Goal: Task Accomplishment & Management: Manage account settings

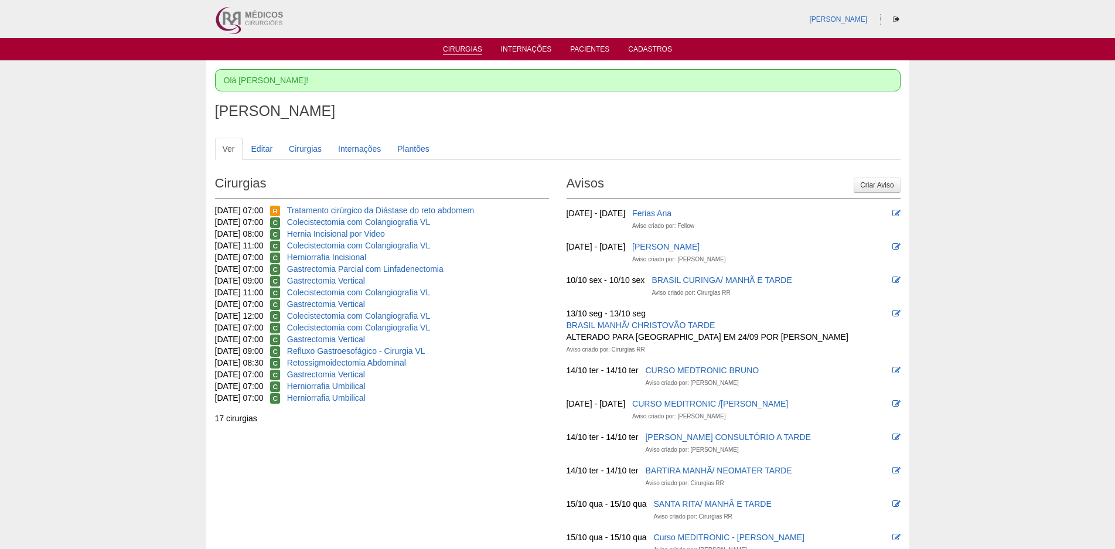
click at [479, 48] on link "Cirurgias" at bounding box center [462, 50] width 39 height 10
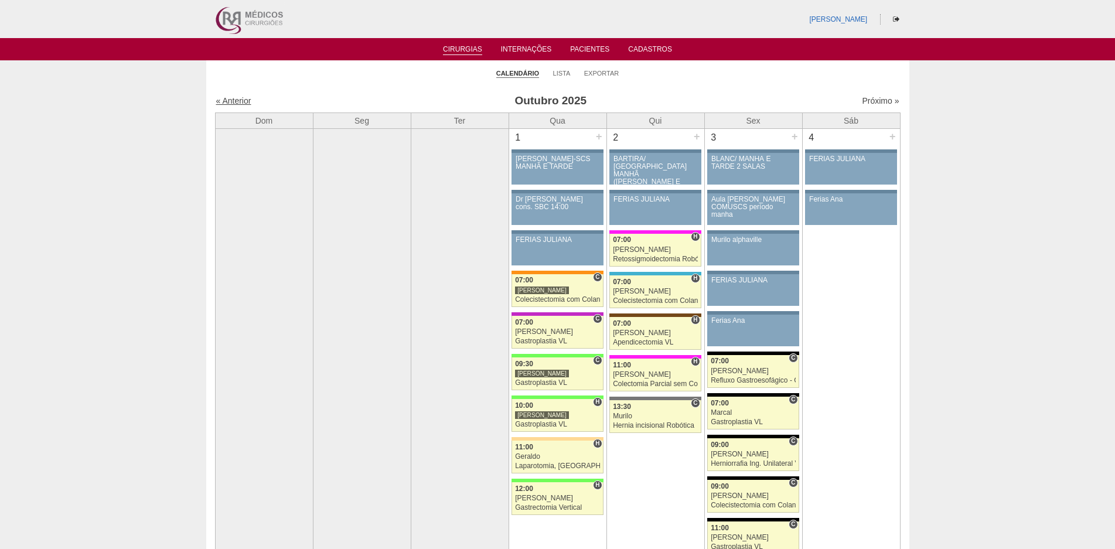
click at [244, 97] on link "« Anterior" at bounding box center [233, 100] width 35 height 9
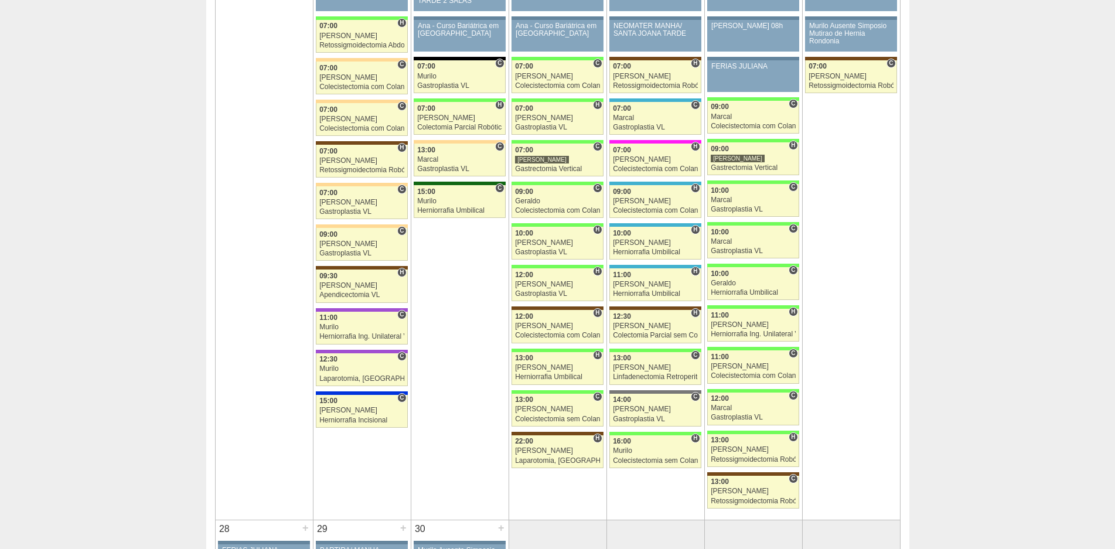
scroll to position [1758, 0]
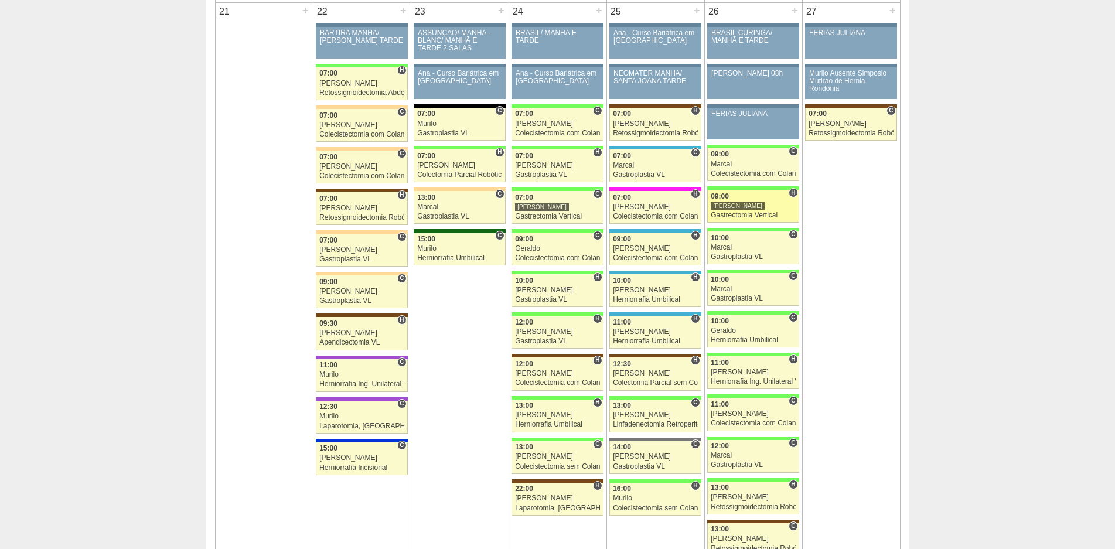
click at [767, 210] on link "89040 Felipe Rossi H 09:00 Felipe Rossi Gastrectomia Vertical Hospital Brasil B…" at bounding box center [752, 206] width 91 height 33
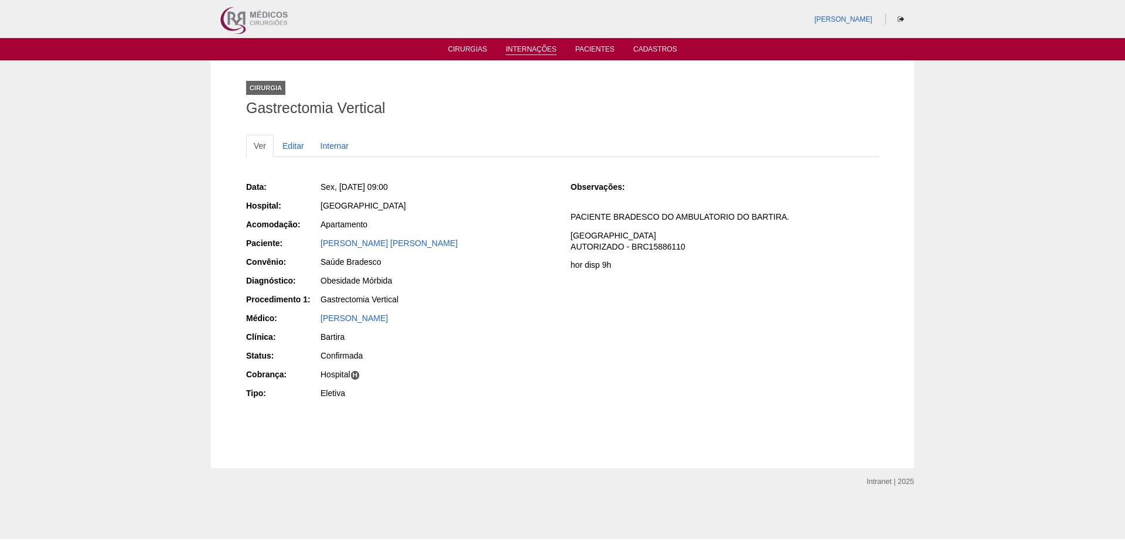
click at [541, 46] on link "Internações" at bounding box center [531, 50] width 51 height 10
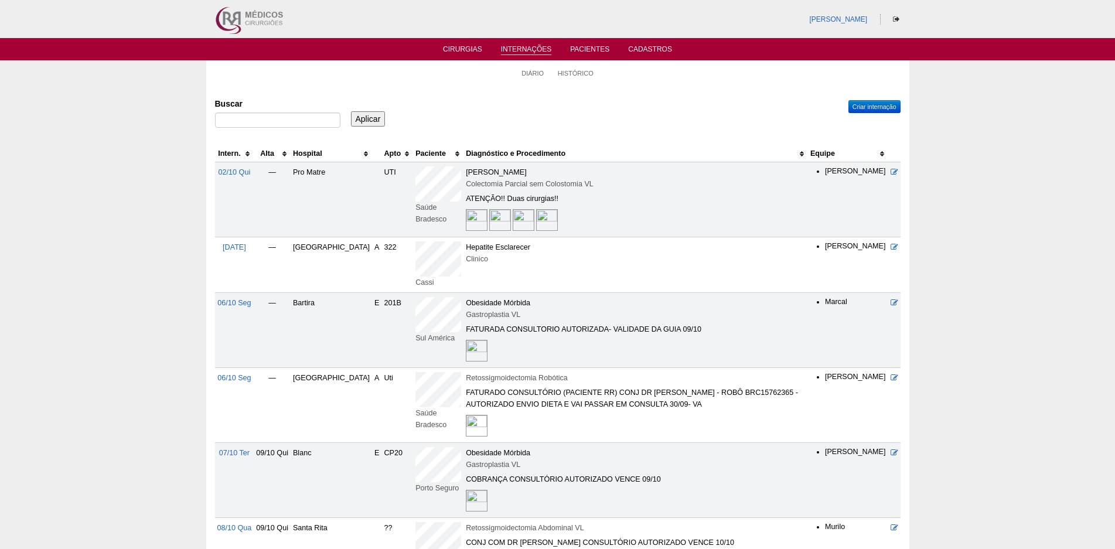
click at [326, 151] on th "Hospital" at bounding box center [331, 153] width 81 height 17
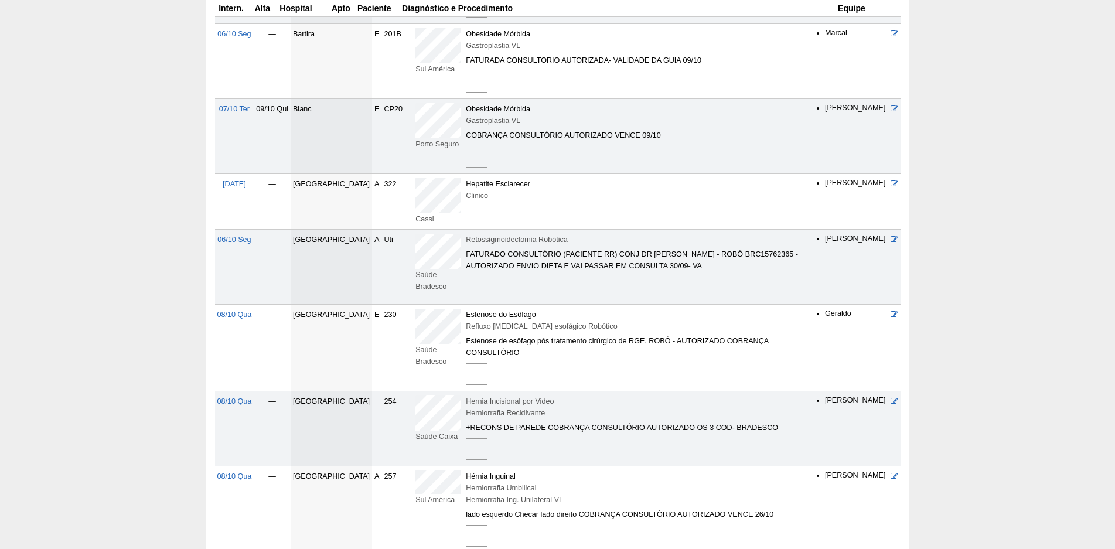
scroll to position [234, 0]
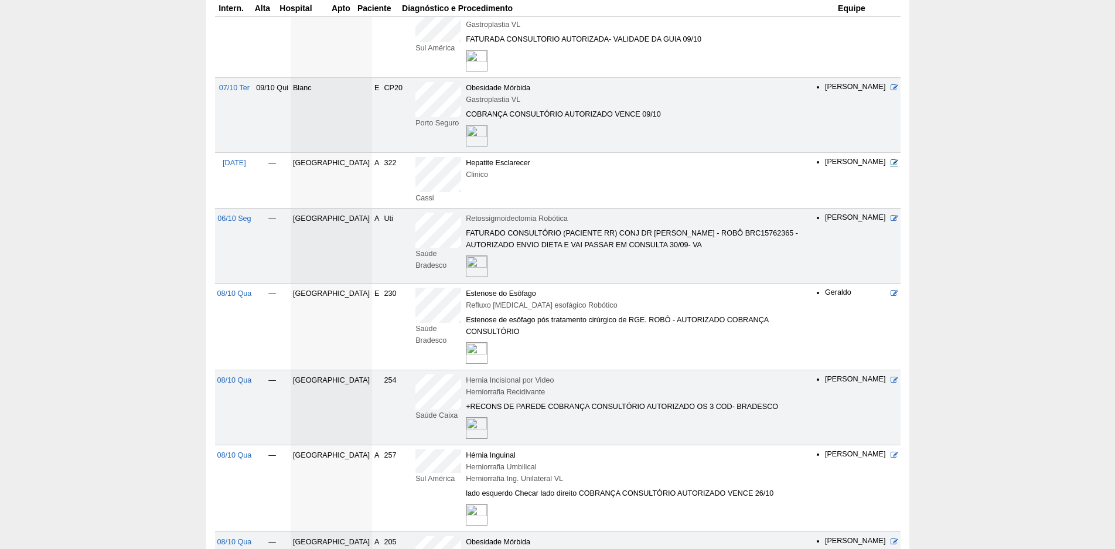
click at [892, 165] on icon at bounding box center [895, 163] width 8 height 8
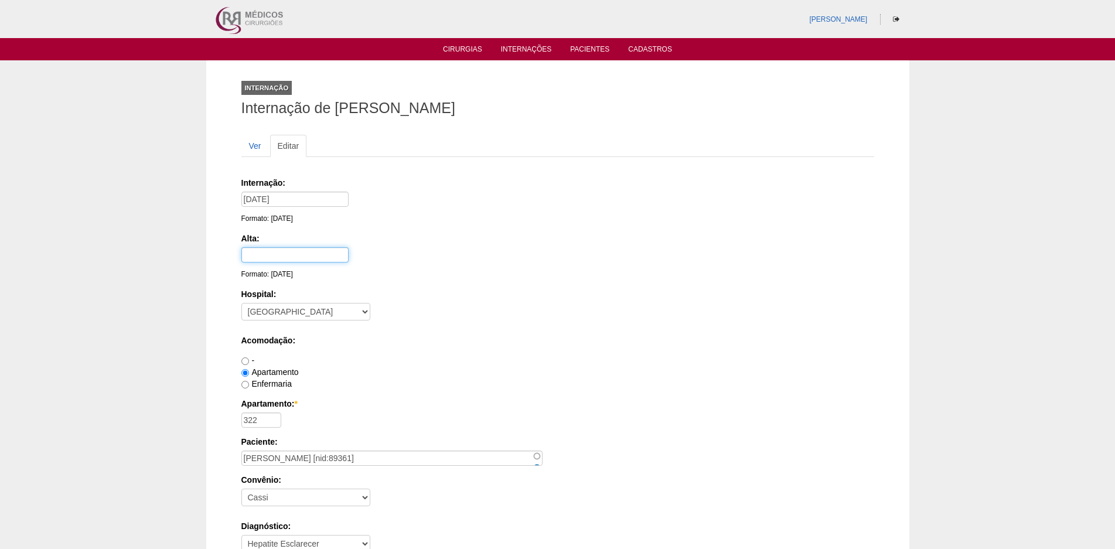
click at [291, 254] on input "text" at bounding box center [294, 254] width 107 height 15
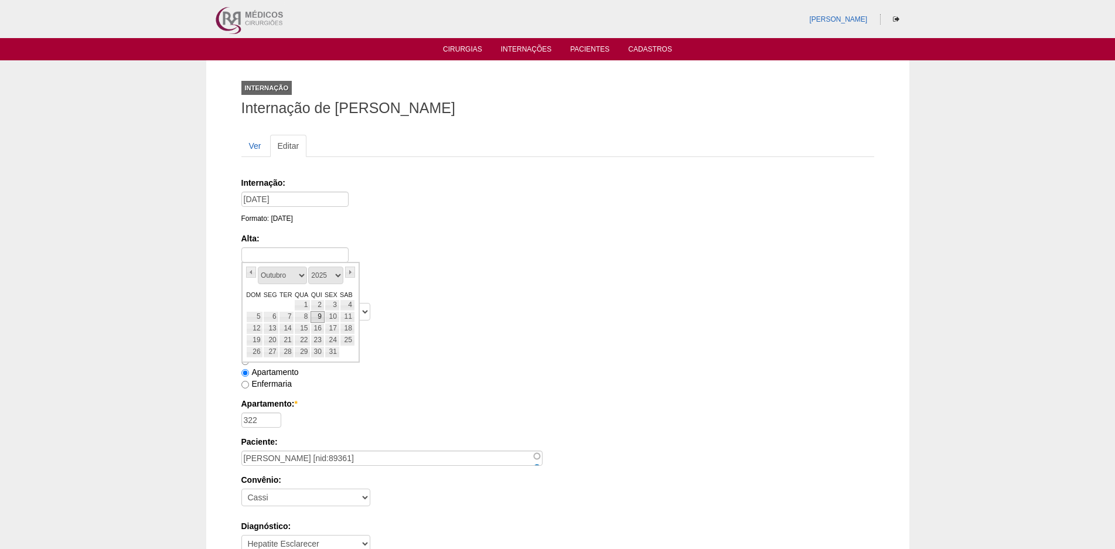
click at [322, 318] on link "9" at bounding box center [317, 317] width 13 height 12
type input "09/10/2025"
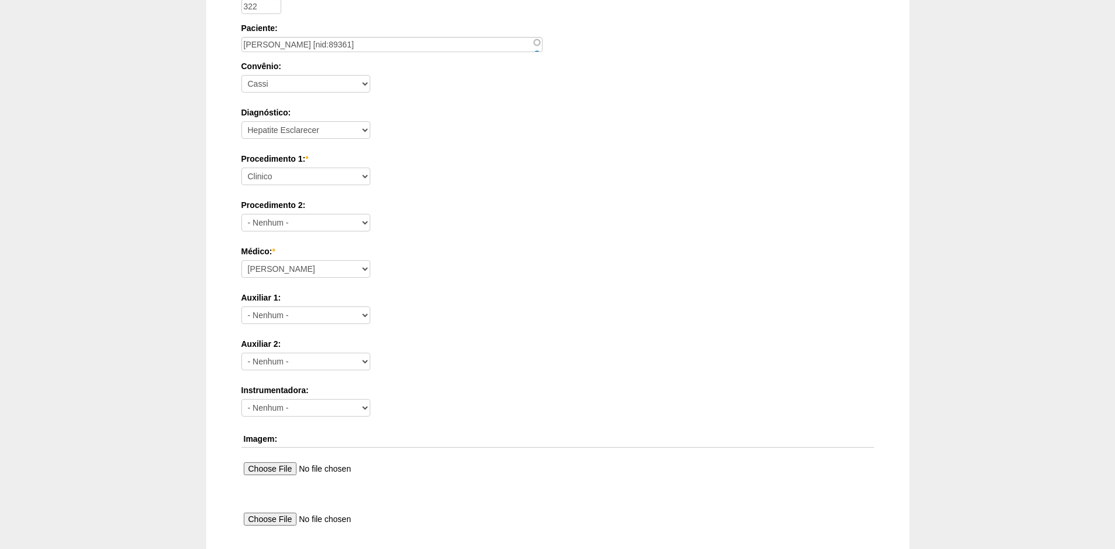
scroll to position [696, 0]
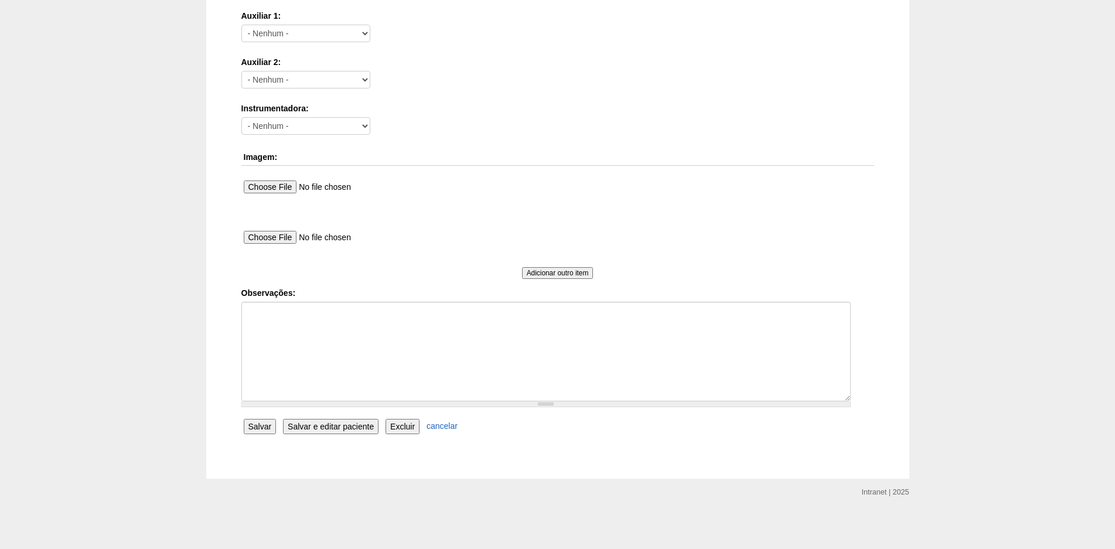
click at [257, 423] on input "Salvar" at bounding box center [260, 426] width 33 height 15
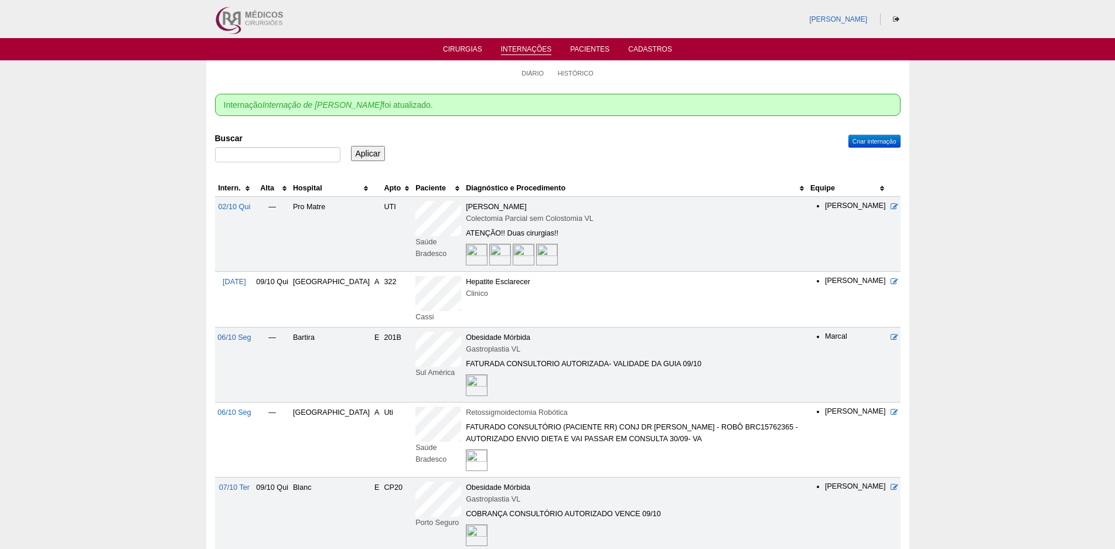
click at [328, 188] on th "Hospital" at bounding box center [331, 188] width 81 height 17
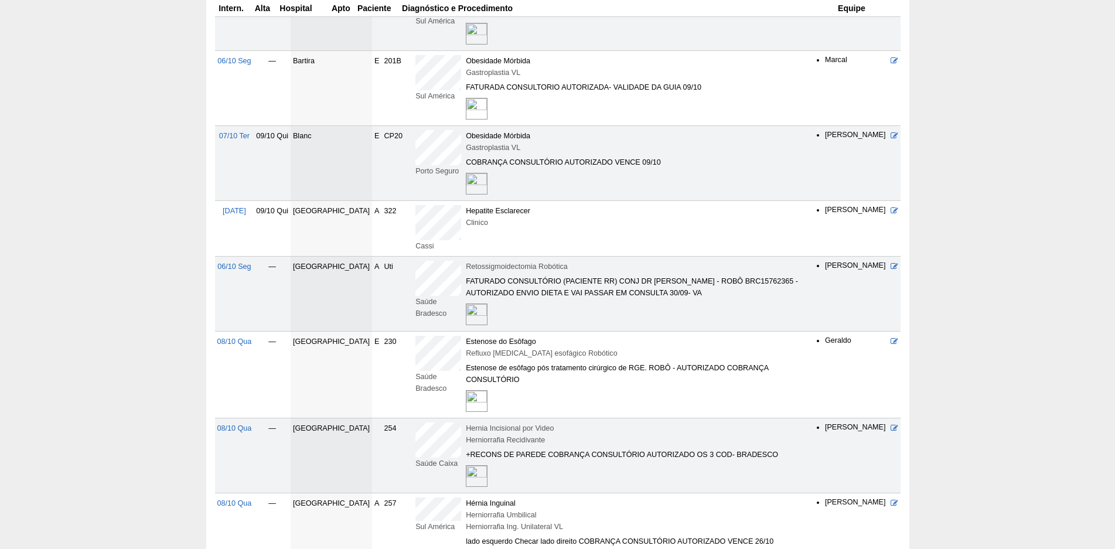
scroll to position [234, 0]
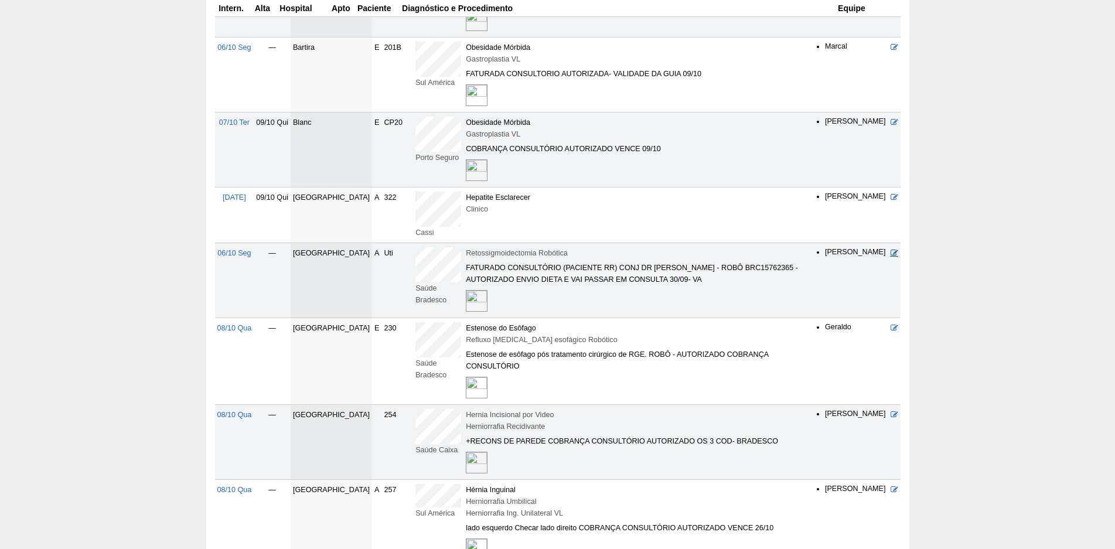
click at [896, 254] on icon at bounding box center [895, 253] width 8 height 8
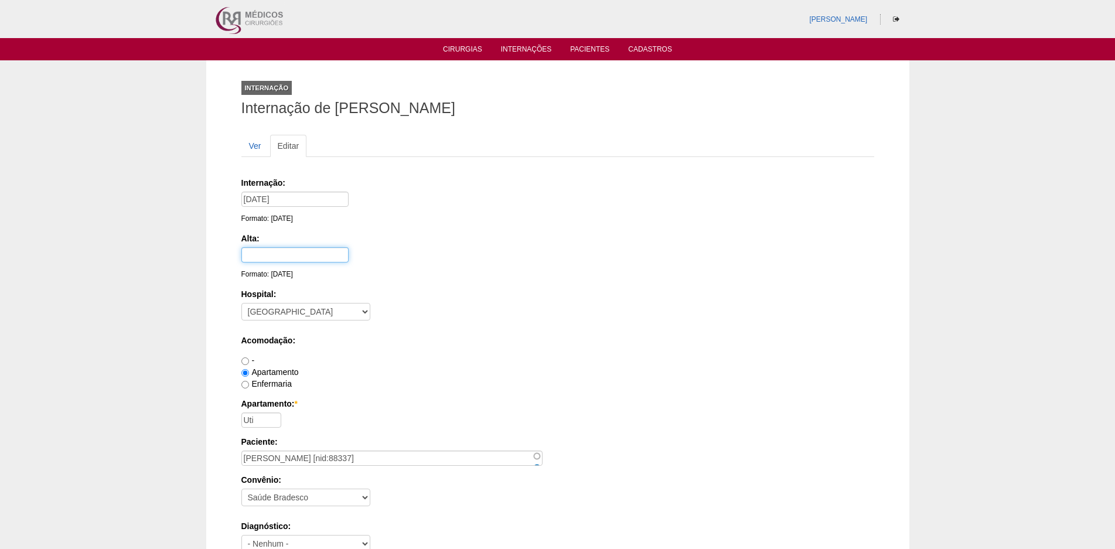
click at [260, 259] on input "text" at bounding box center [294, 254] width 107 height 15
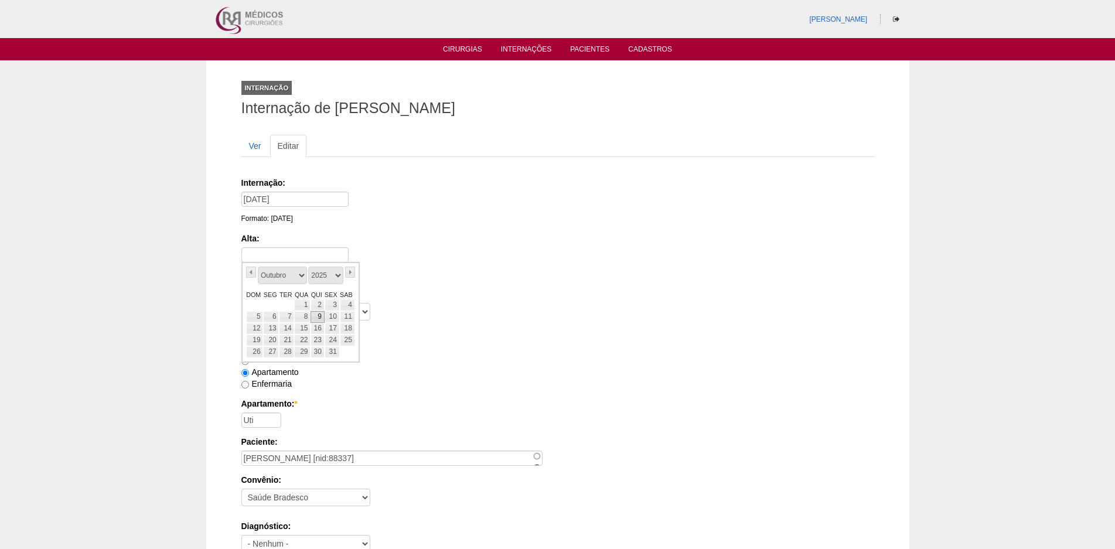
click at [319, 318] on link "9" at bounding box center [317, 317] width 13 height 12
type input "09/10/2025"
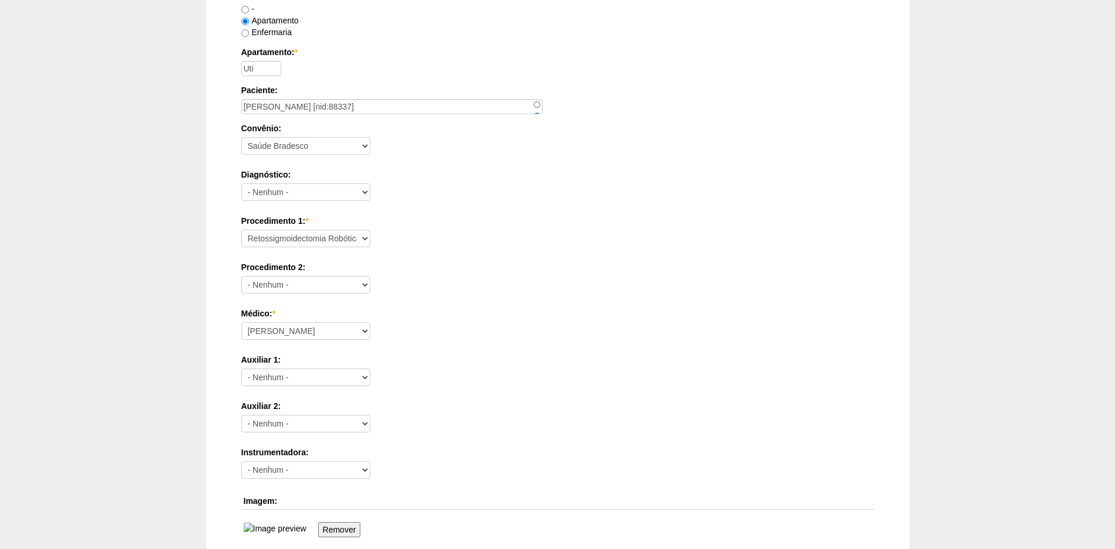
scroll to position [728, 0]
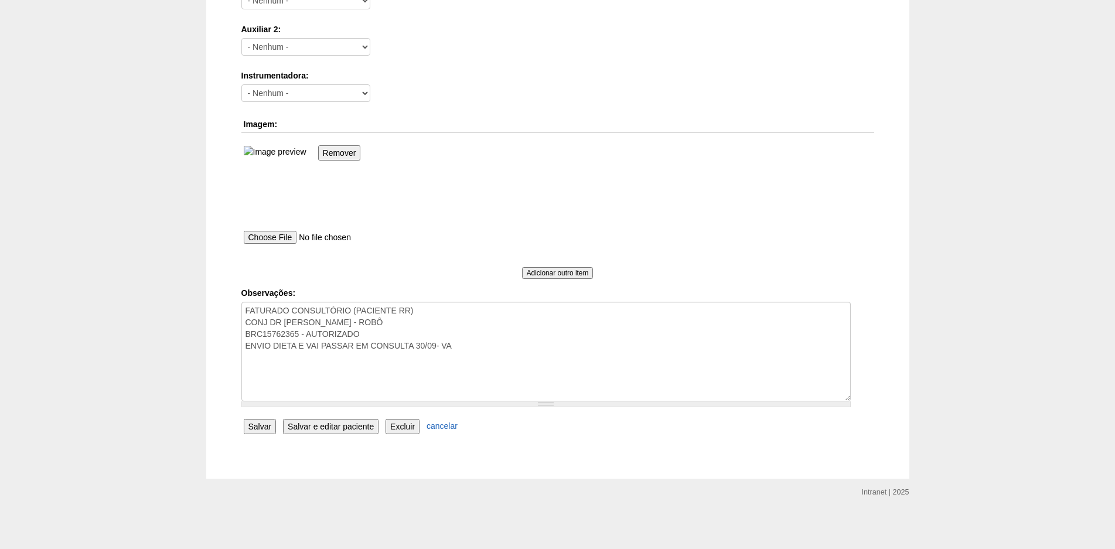
click at [260, 430] on input "Salvar" at bounding box center [260, 426] width 33 height 15
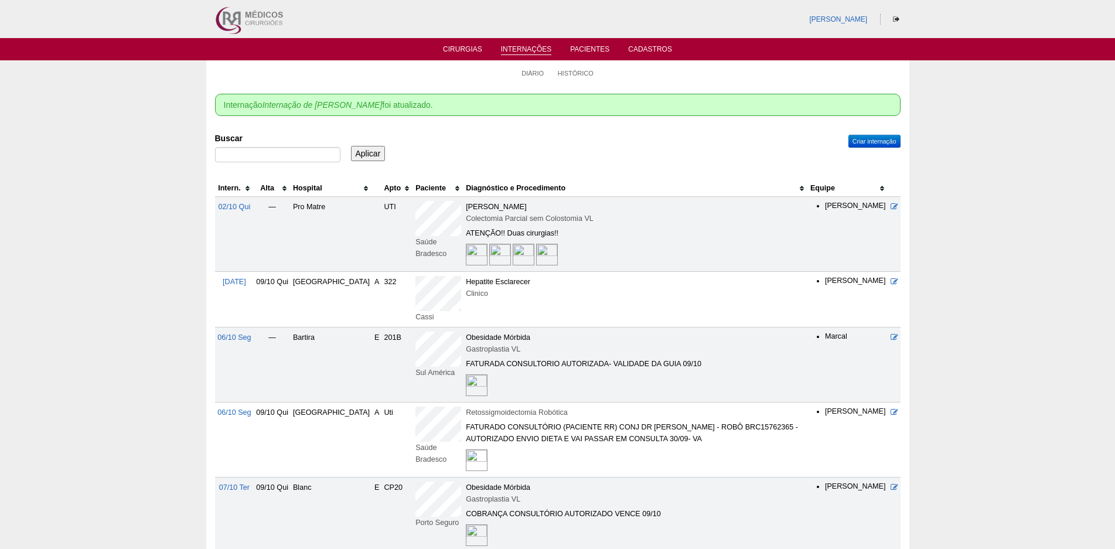
click at [328, 189] on th "Hospital" at bounding box center [331, 188] width 81 height 17
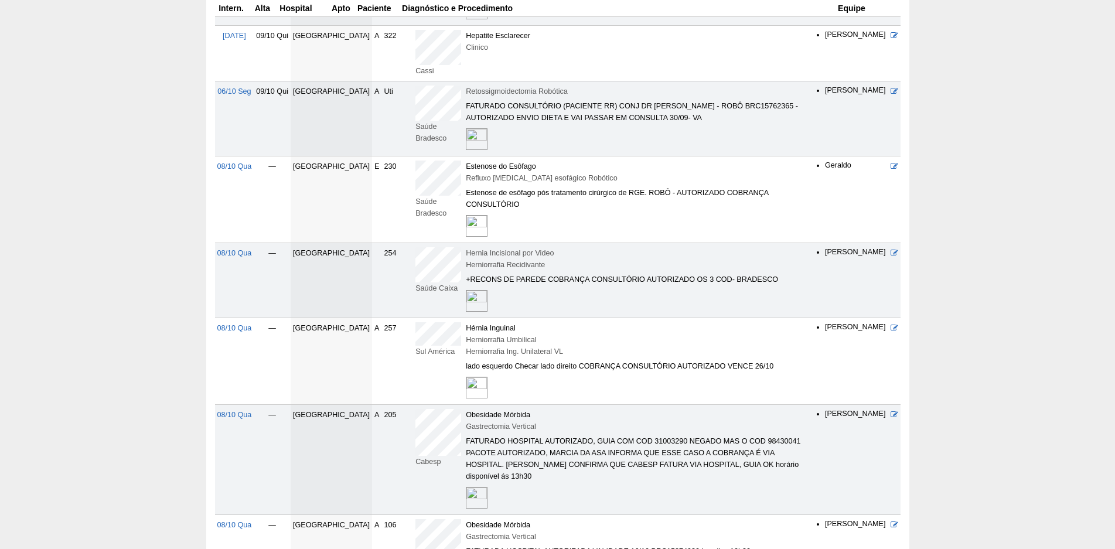
scroll to position [410, 0]
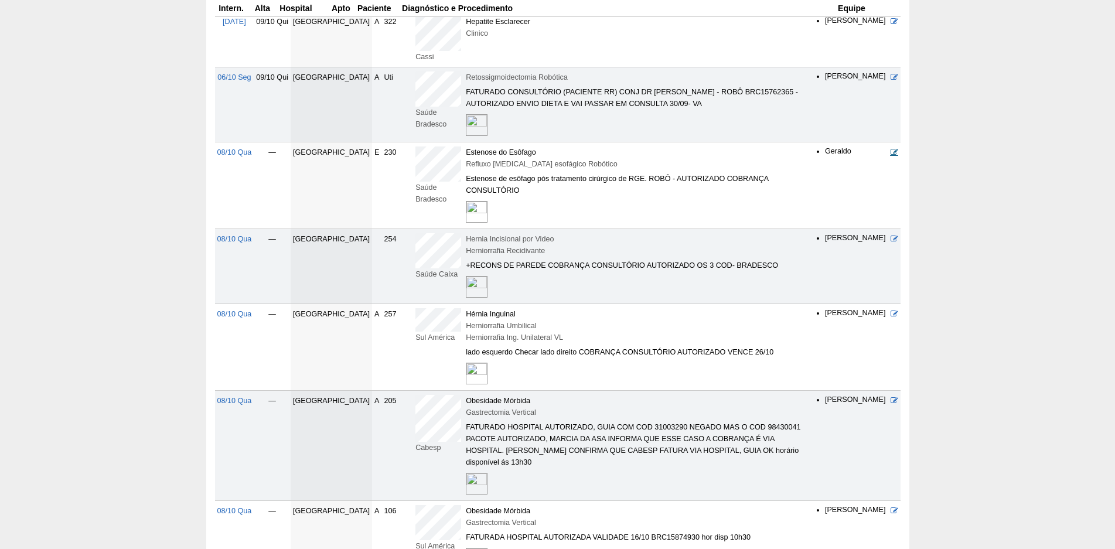
click at [895, 153] on icon at bounding box center [895, 152] width 8 height 8
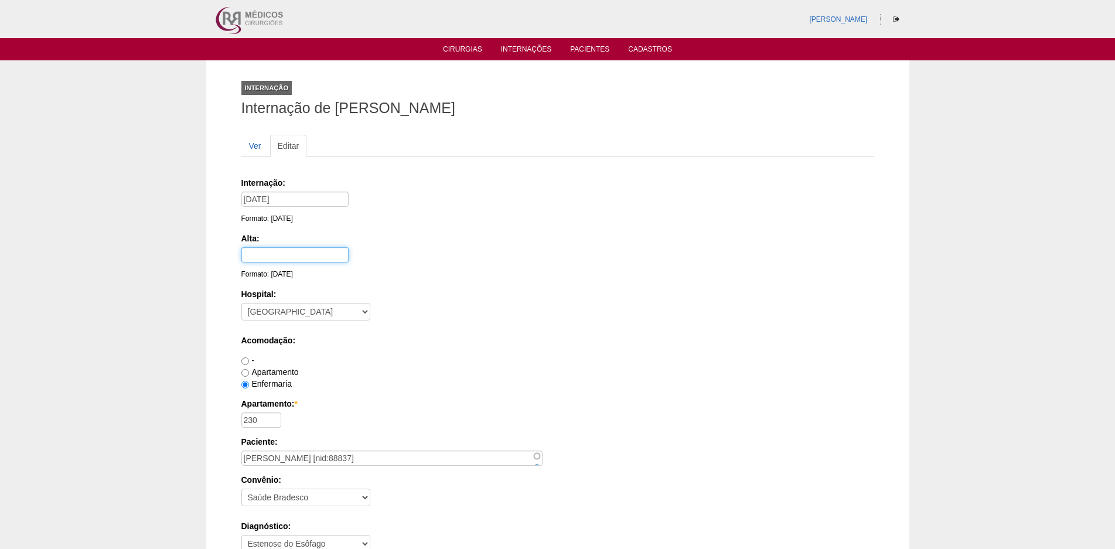
drag, startPoint x: 0, startPoint y: 0, endPoint x: 274, endPoint y: 251, distance: 372.1
click at [274, 251] on input "text" at bounding box center [294, 254] width 107 height 15
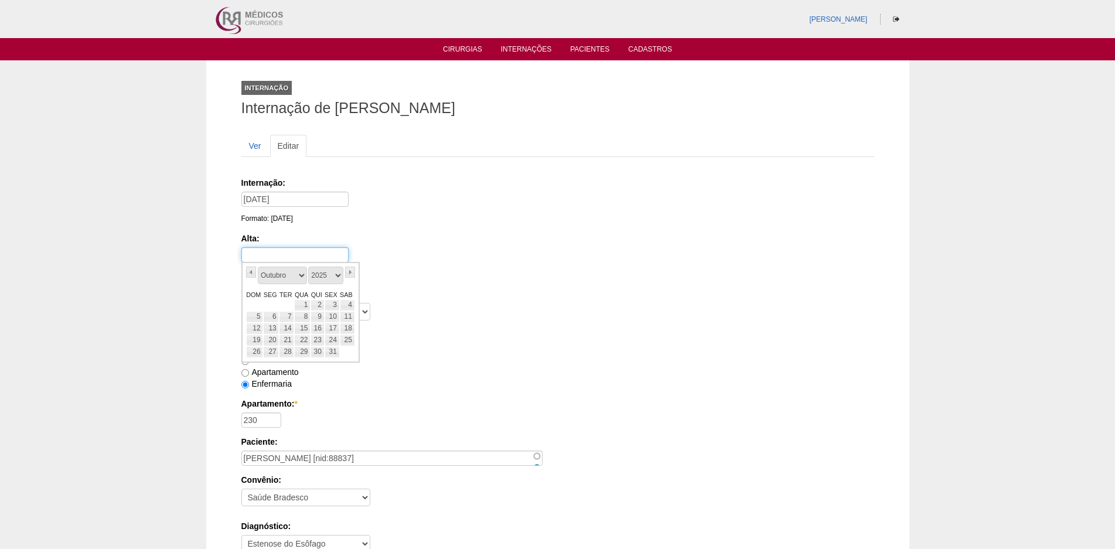
type input "[DATE]"
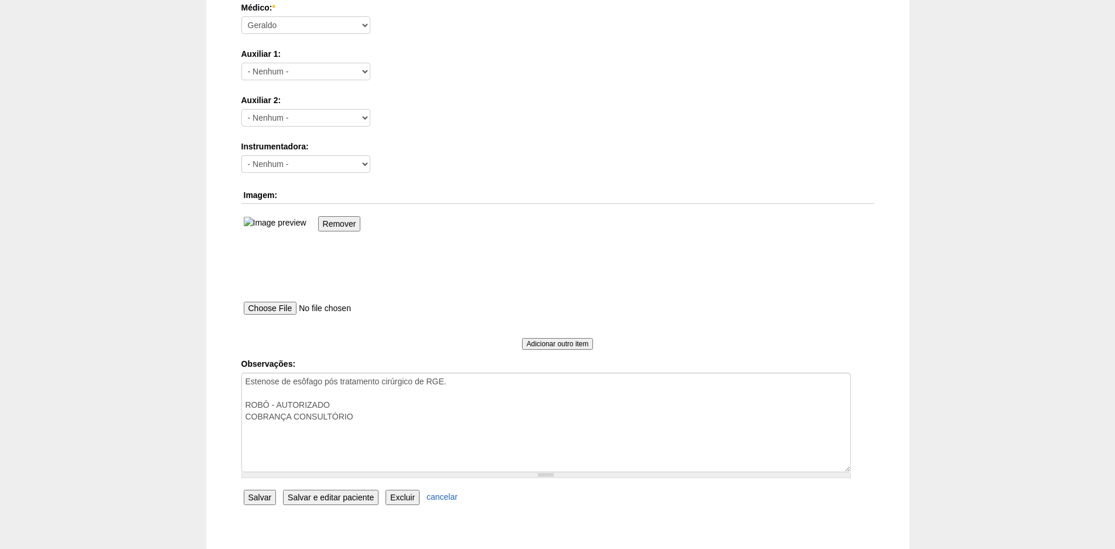
scroll to position [728, 0]
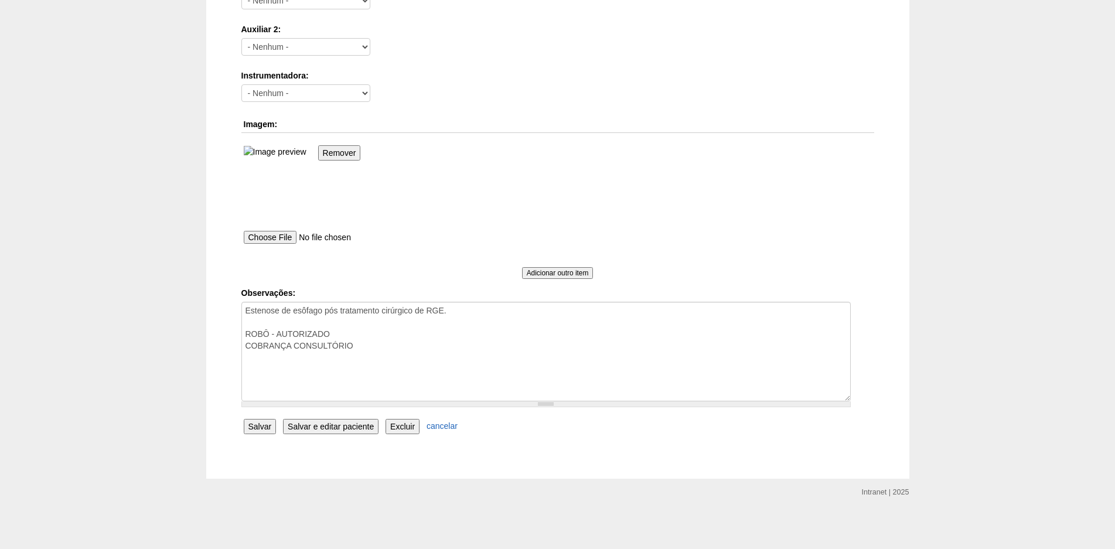
click at [254, 430] on input "Salvar" at bounding box center [260, 426] width 33 height 15
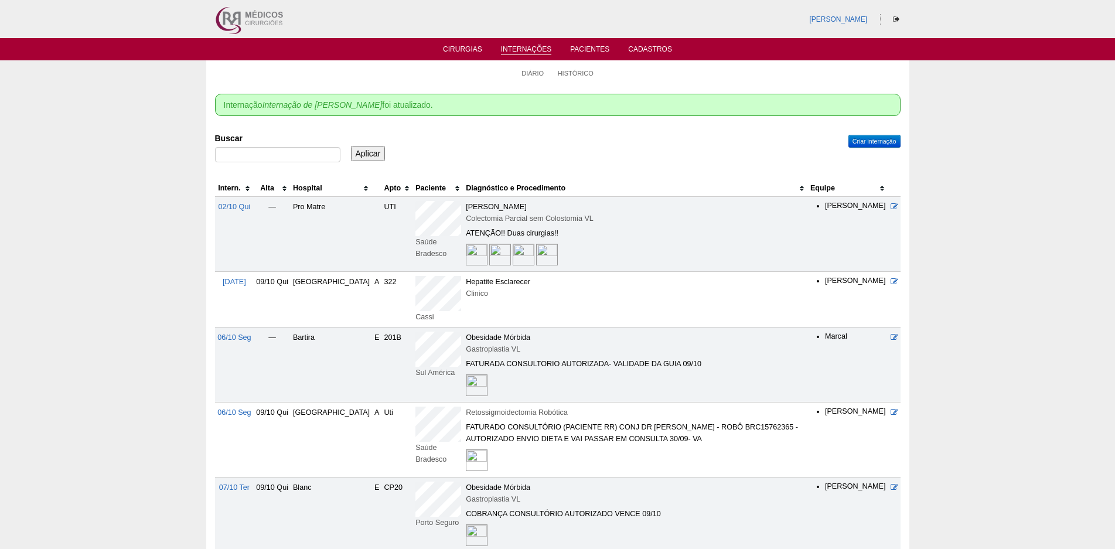
click at [330, 187] on th "Hospital" at bounding box center [331, 188] width 81 height 17
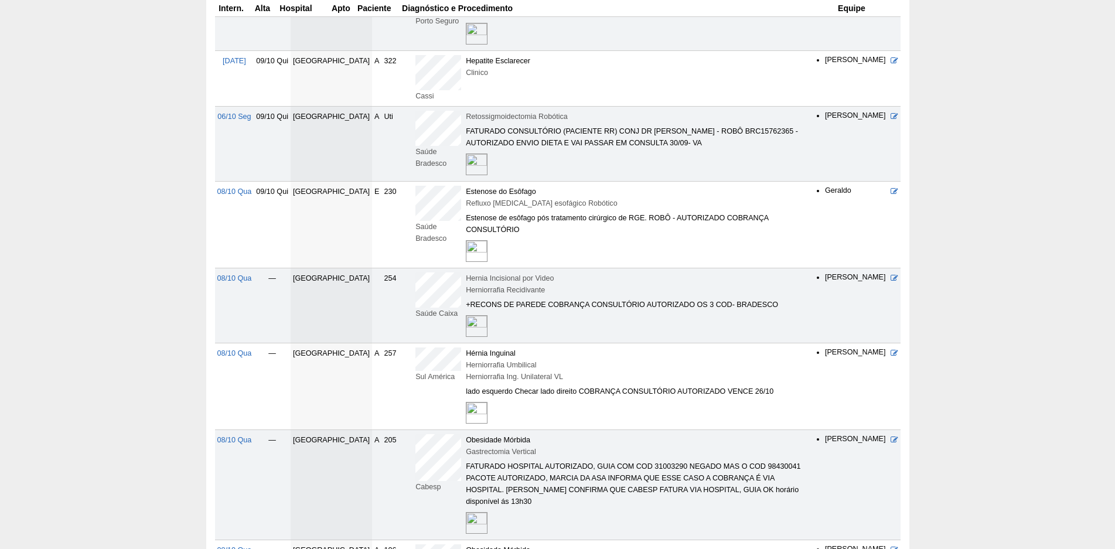
scroll to position [527, 0]
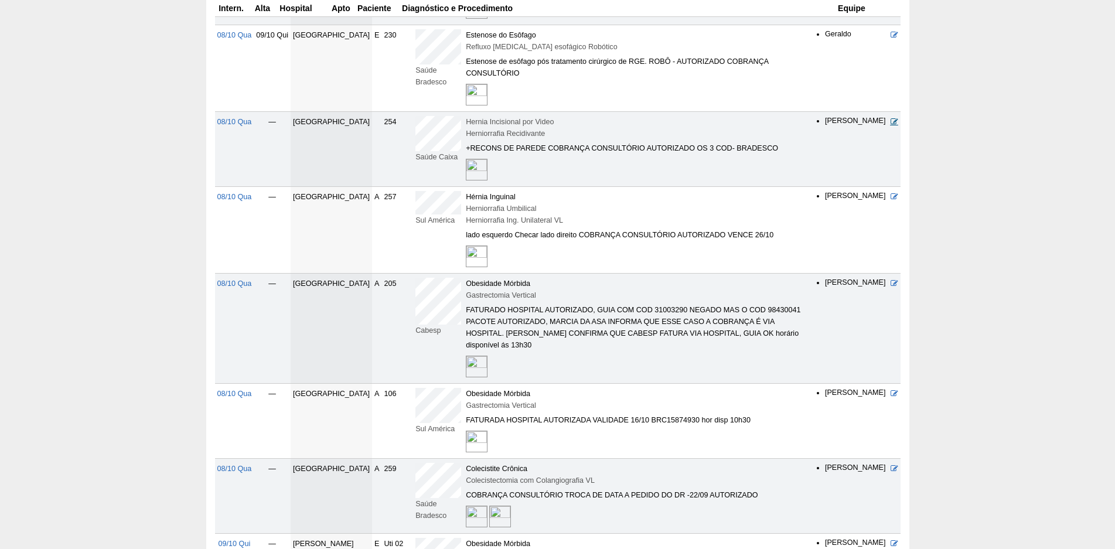
click at [894, 118] on icon at bounding box center [895, 122] width 8 height 8
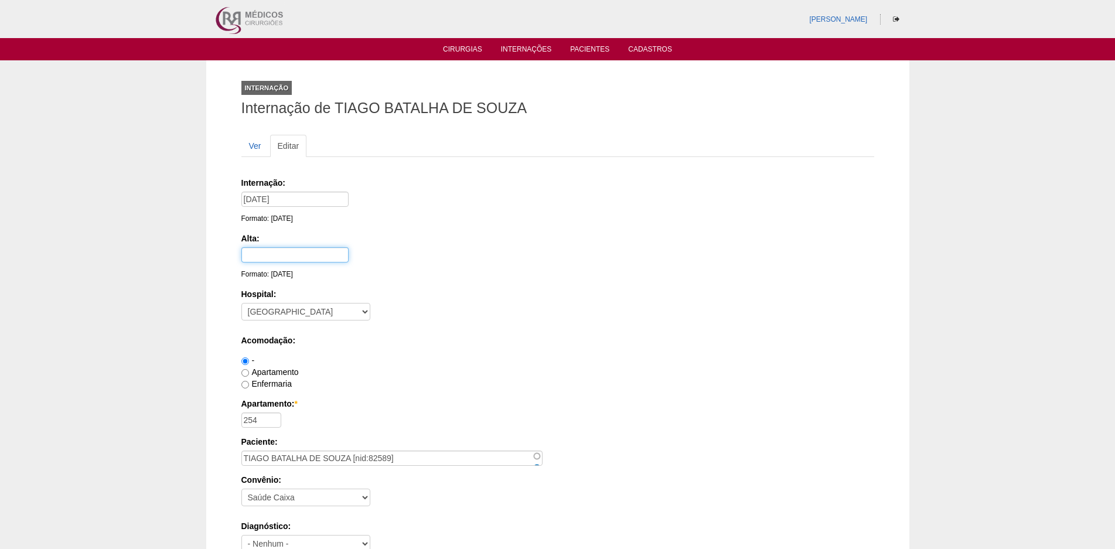
click at [285, 250] on input "text" at bounding box center [294, 254] width 107 height 15
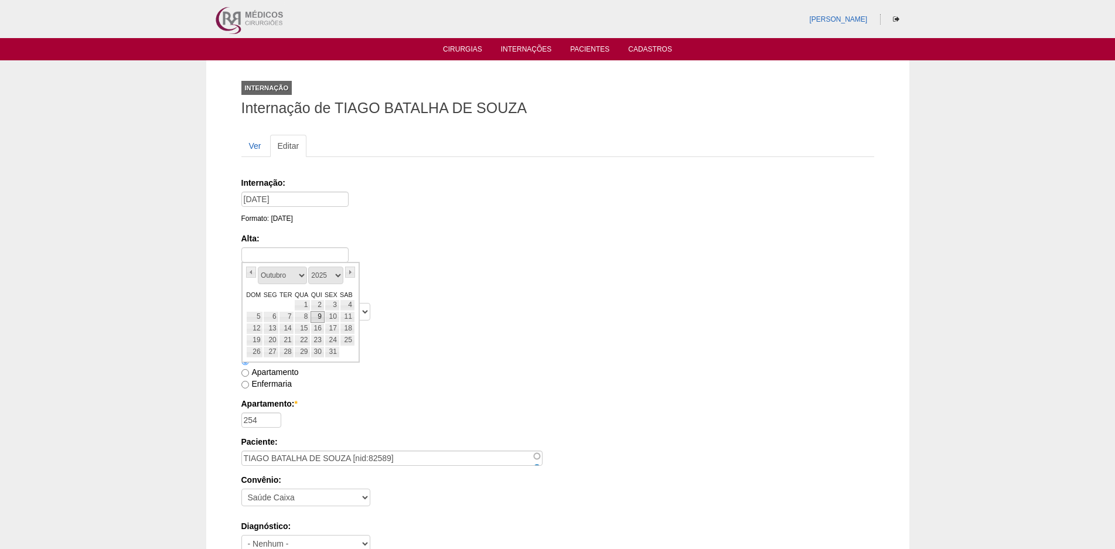
drag, startPoint x: 321, startPoint y: 316, endPoint x: 312, endPoint y: 316, distance: 9.4
click at [321, 316] on link "9" at bounding box center [317, 317] width 13 height 12
type input "[DATE]"
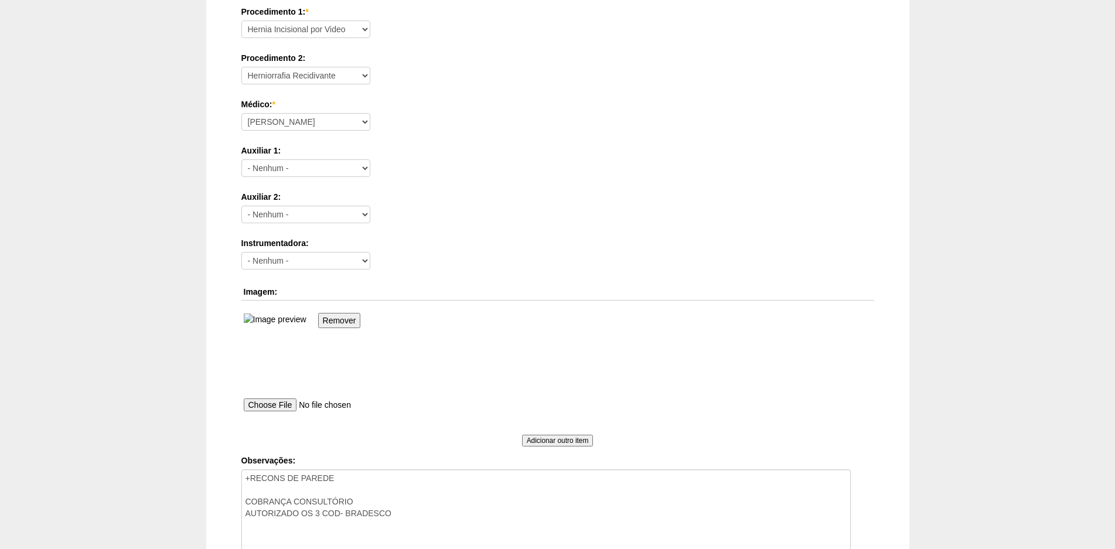
scroll to position [728, 0]
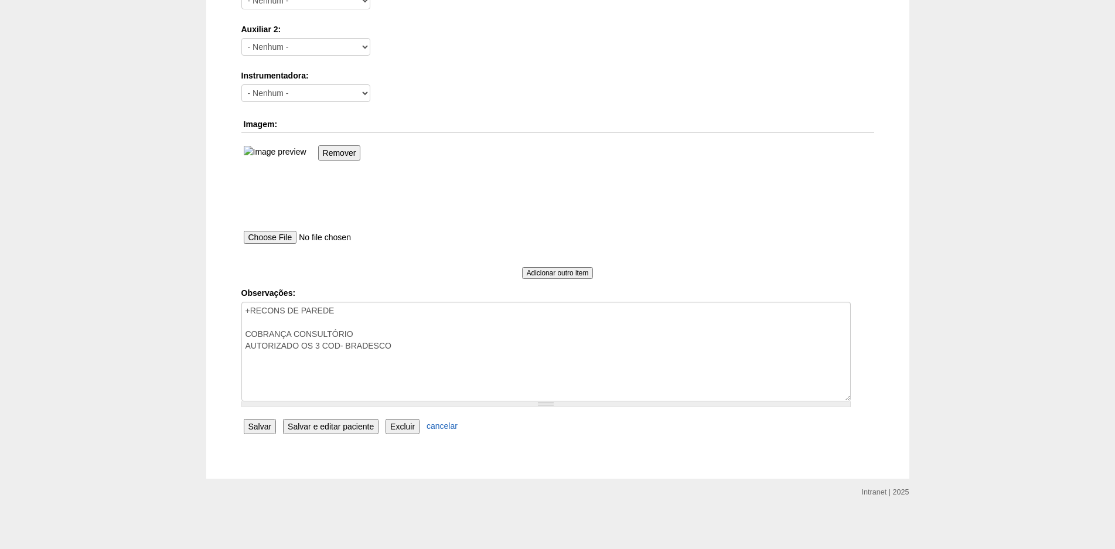
click at [257, 425] on input "Salvar" at bounding box center [260, 426] width 33 height 15
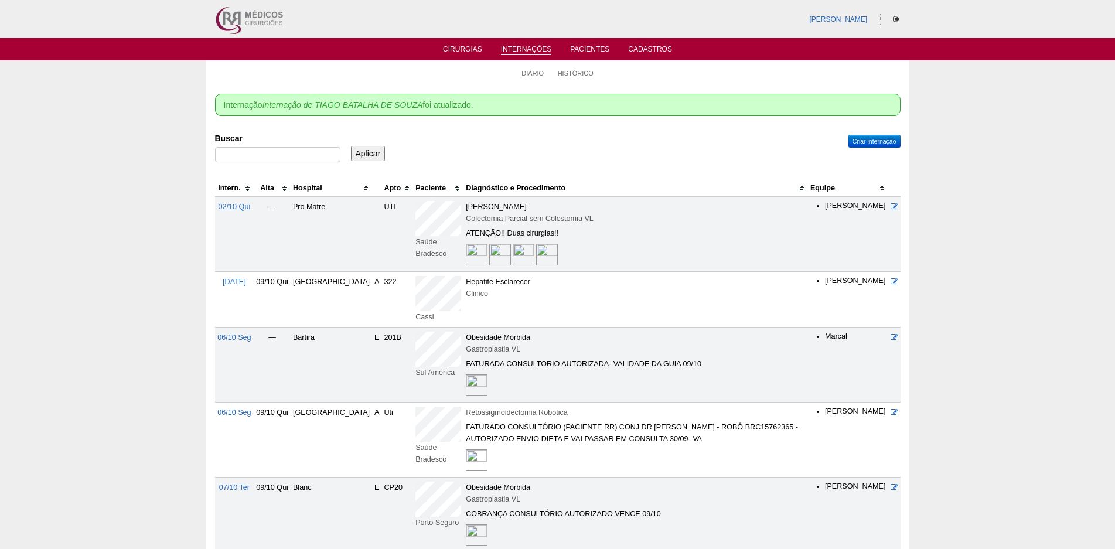
click at [328, 186] on th "Hospital" at bounding box center [331, 188] width 81 height 17
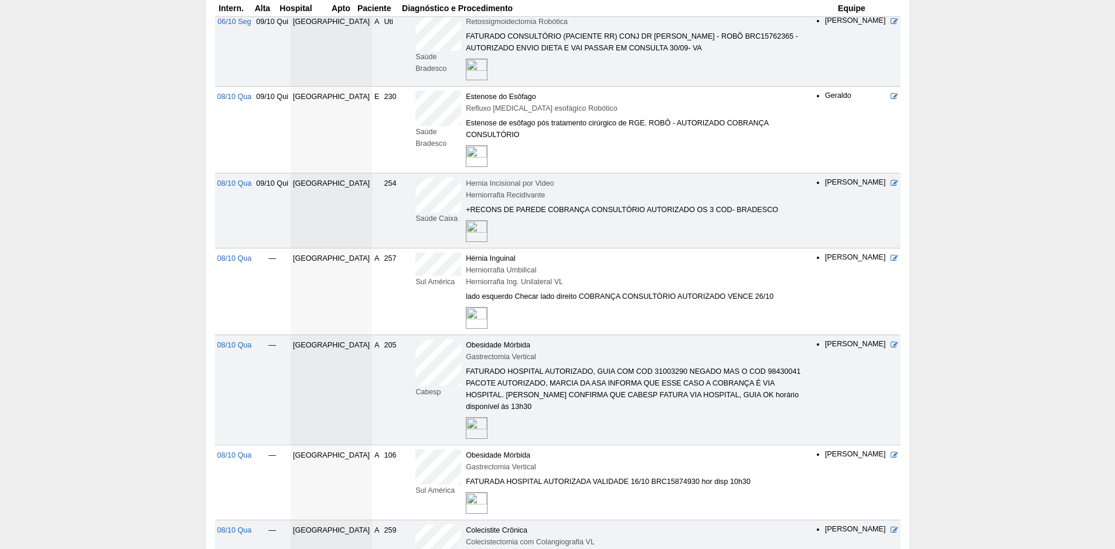
scroll to position [469, 0]
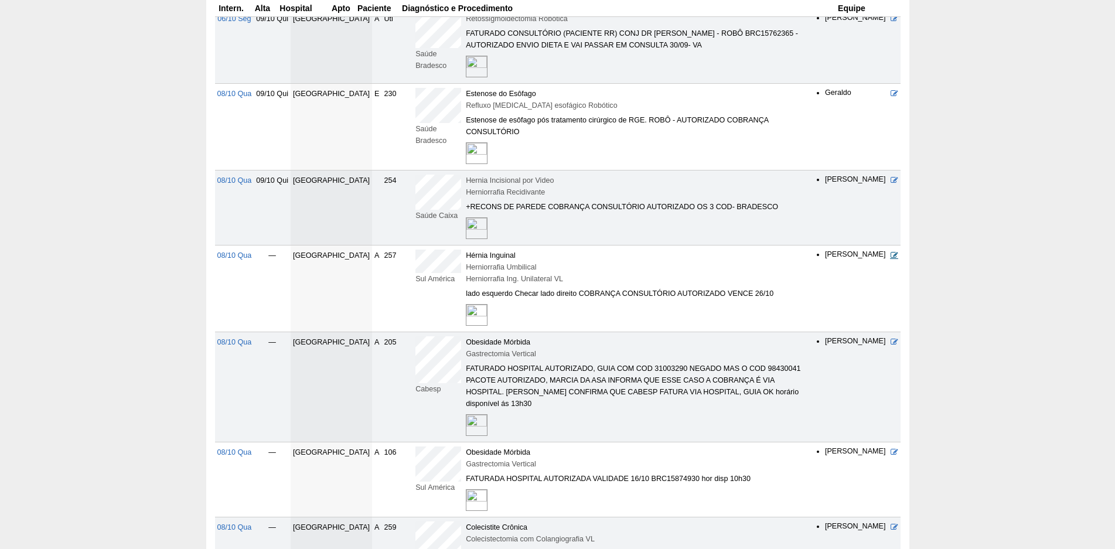
click at [891, 251] on icon at bounding box center [895, 255] width 8 height 8
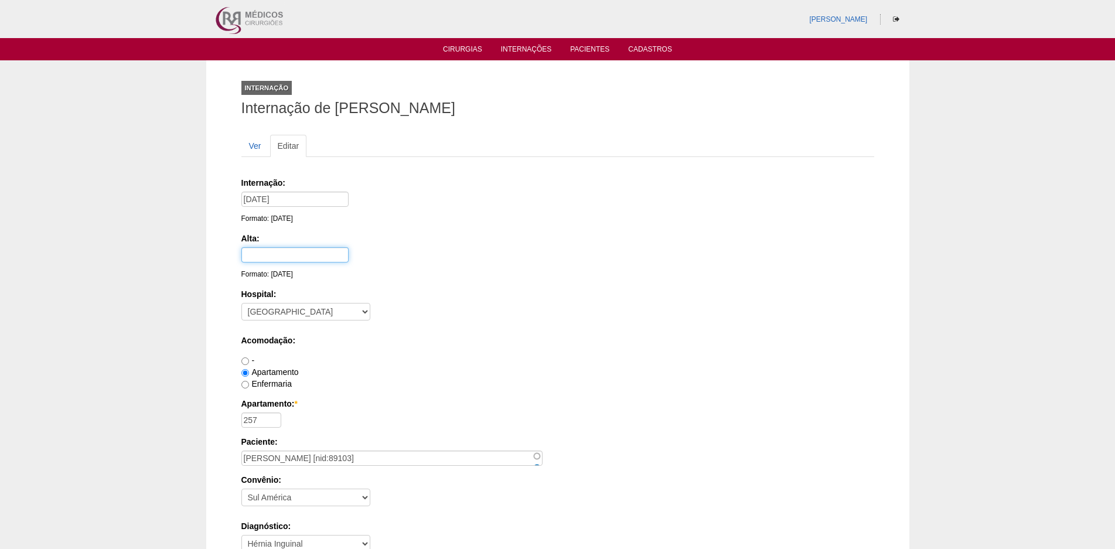
click at [301, 254] on input "text" at bounding box center [294, 254] width 107 height 15
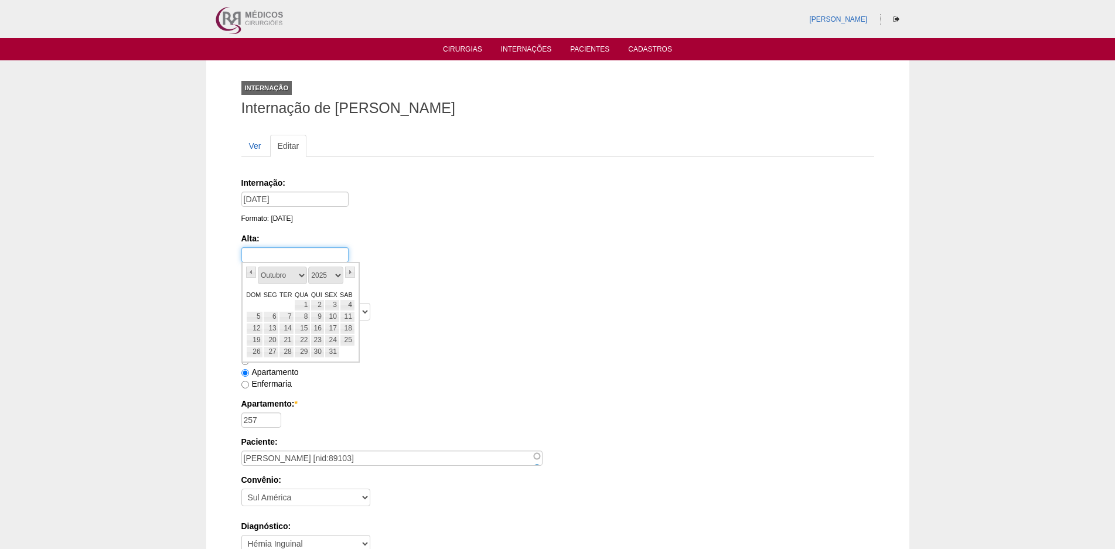
type input "[DATE]"
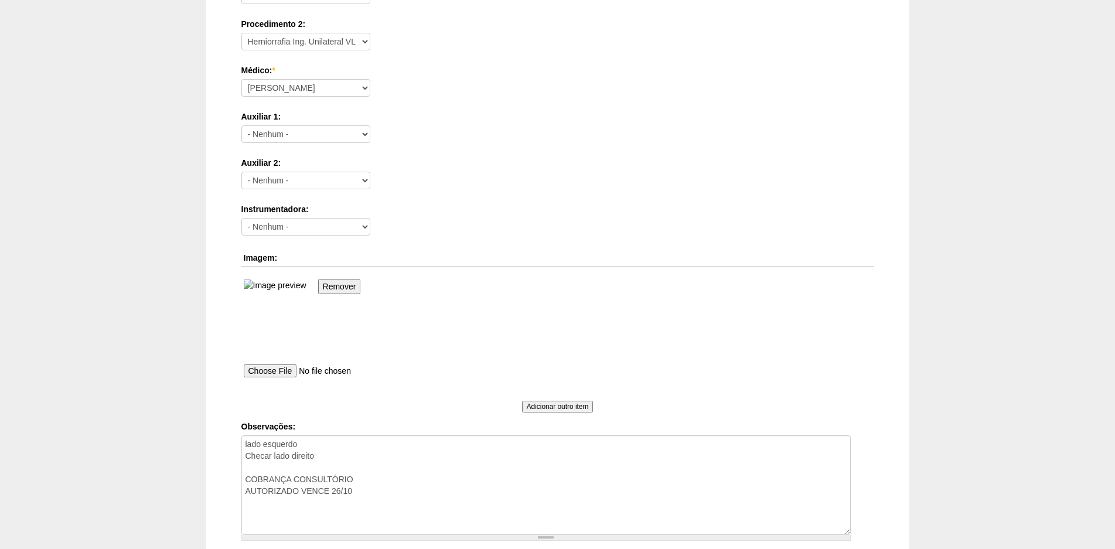
scroll to position [728, 0]
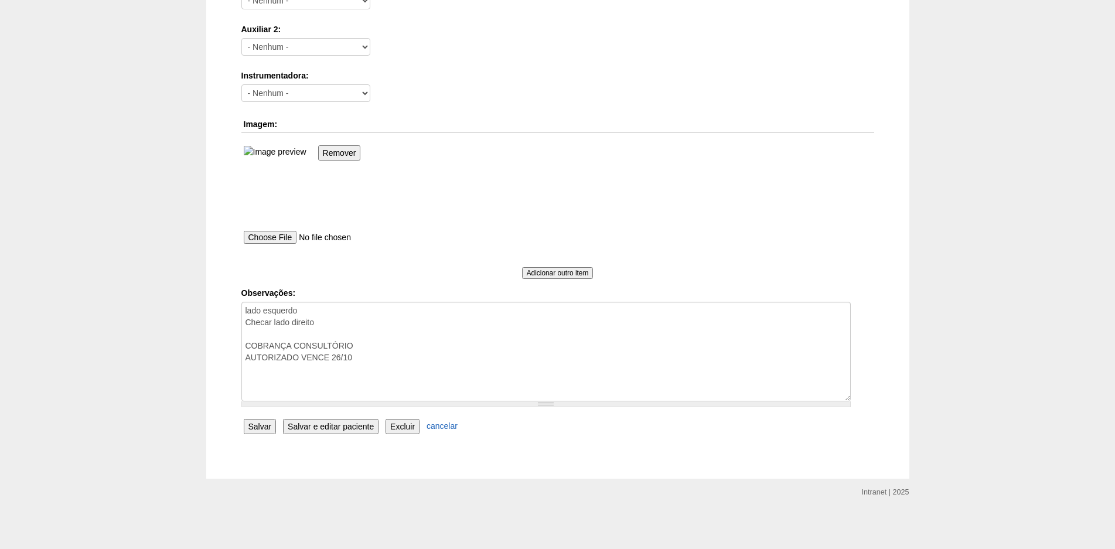
click at [269, 424] on input "Salvar" at bounding box center [260, 426] width 33 height 15
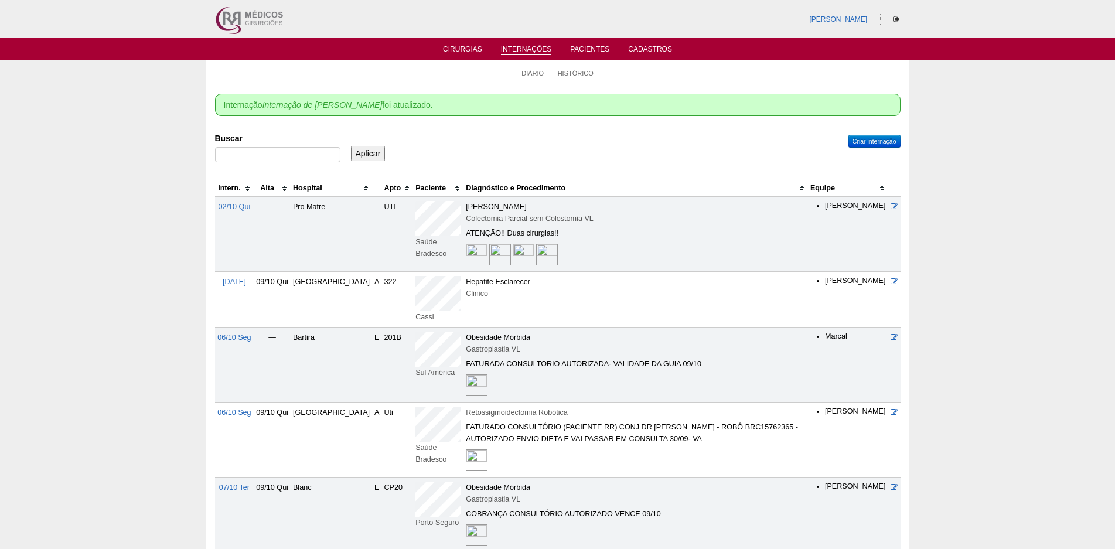
click at [329, 189] on th "Hospital" at bounding box center [331, 188] width 81 height 17
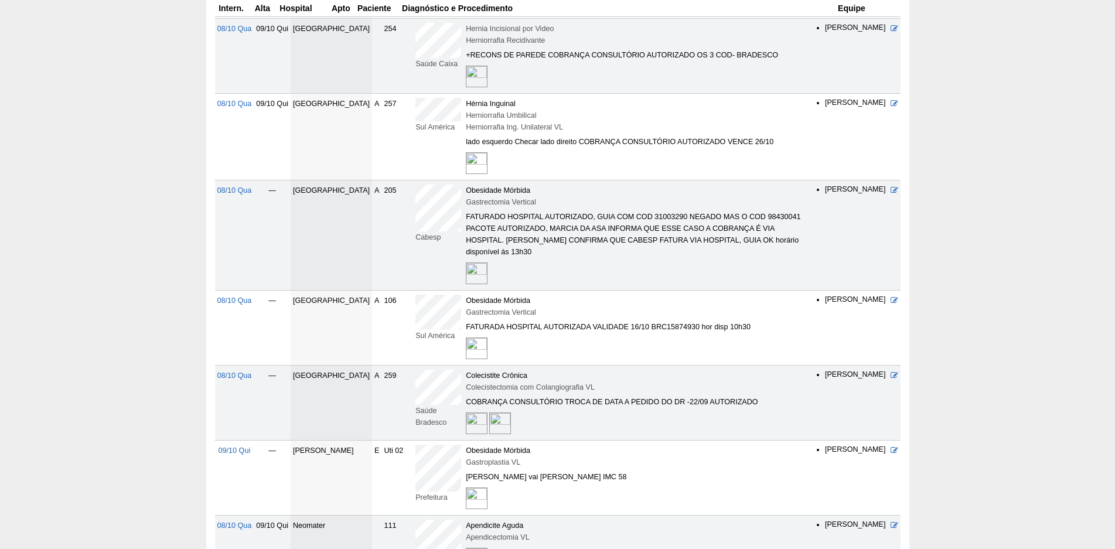
scroll to position [645, 0]
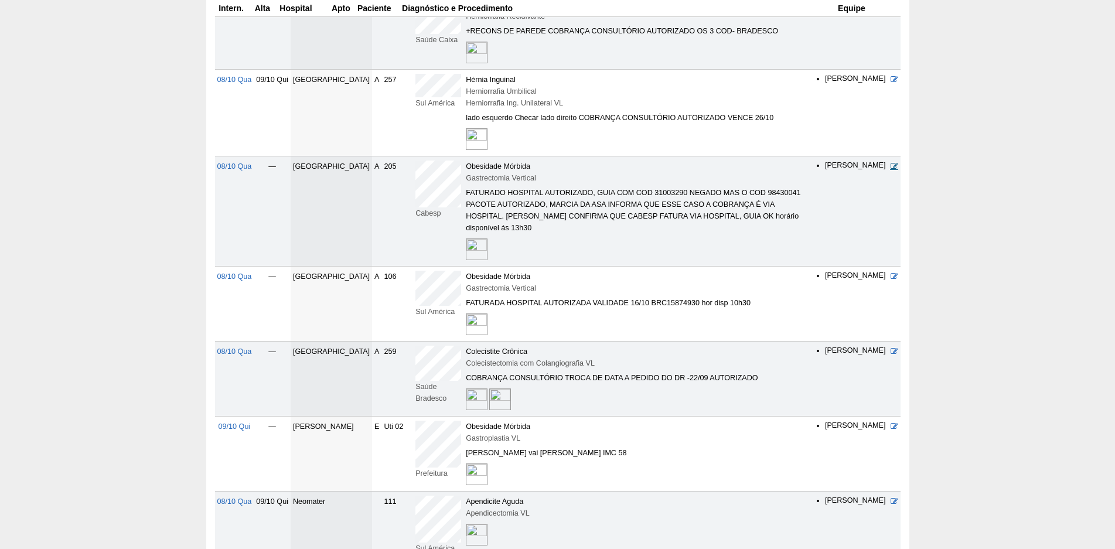
click at [893, 162] on icon at bounding box center [895, 166] width 8 height 8
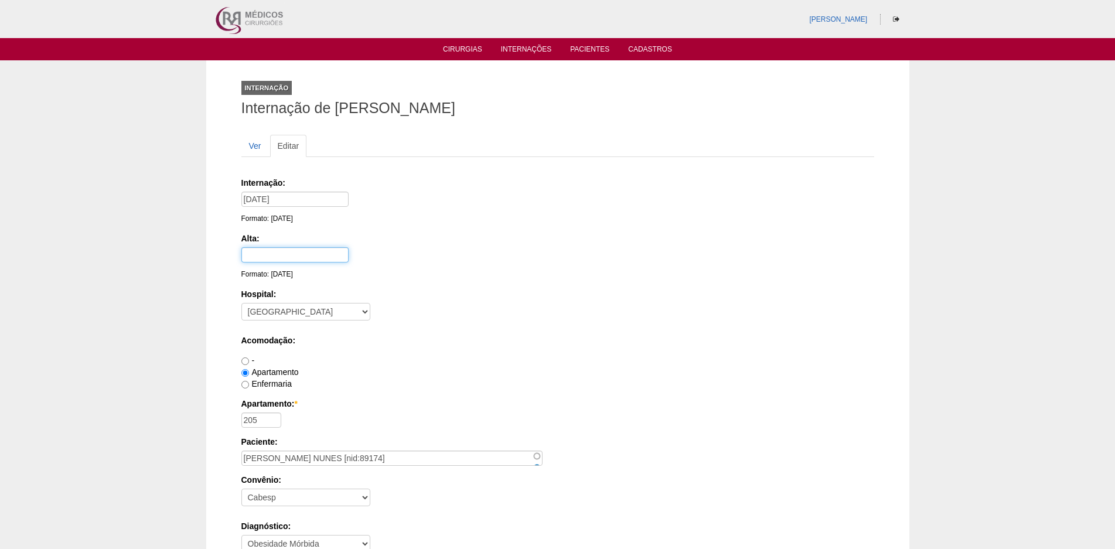
click at [296, 254] on input "text" at bounding box center [294, 254] width 107 height 15
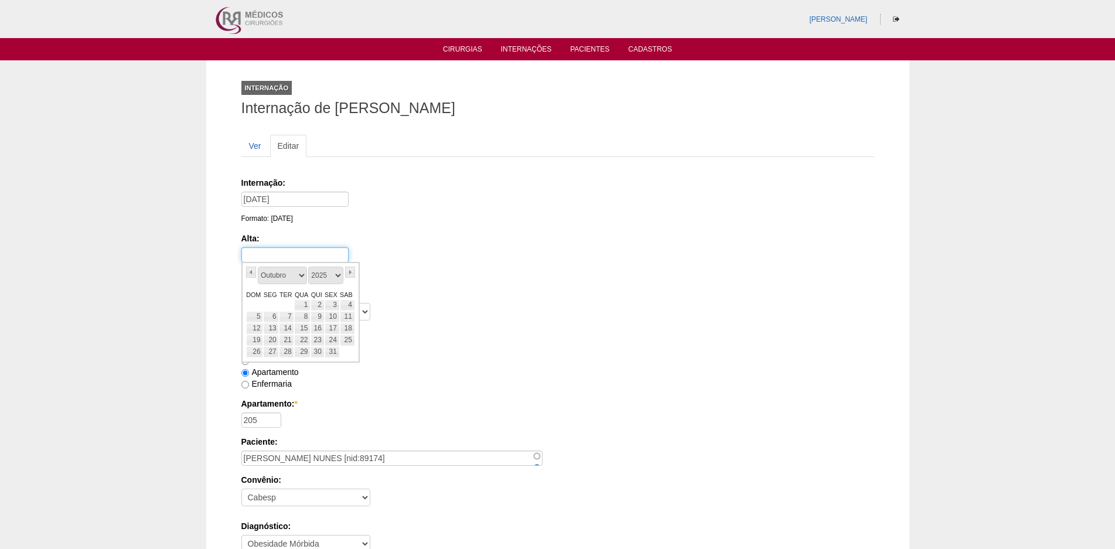
type input "[DATE]"
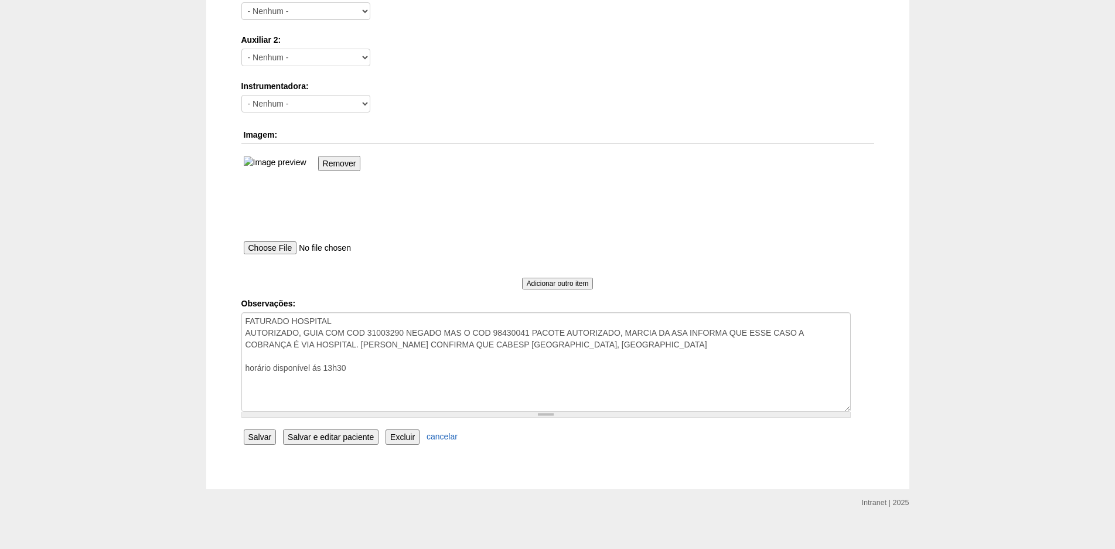
scroll to position [728, 0]
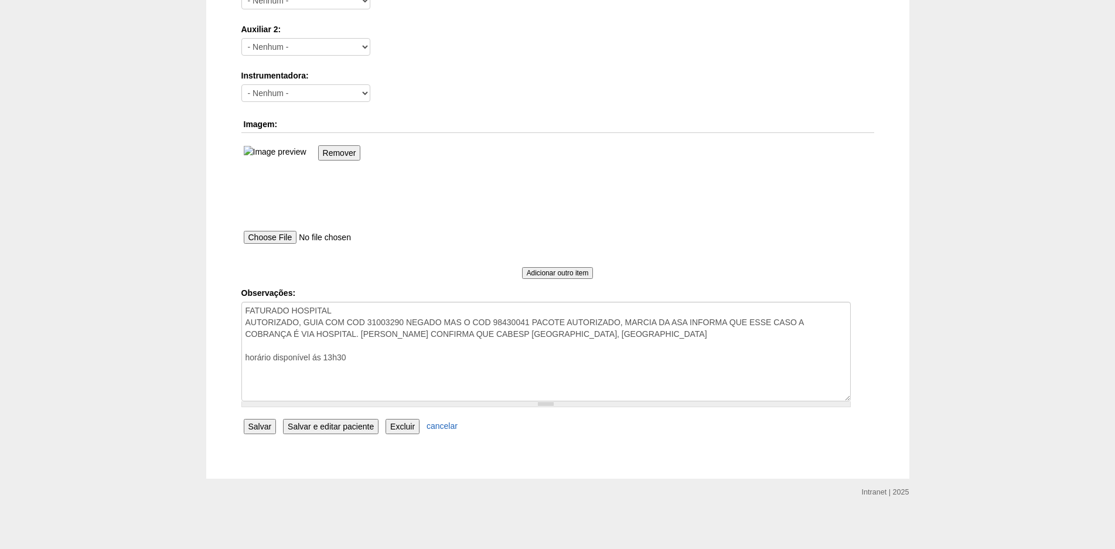
click at [260, 425] on input "Salvar" at bounding box center [260, 426] width 33 height 15
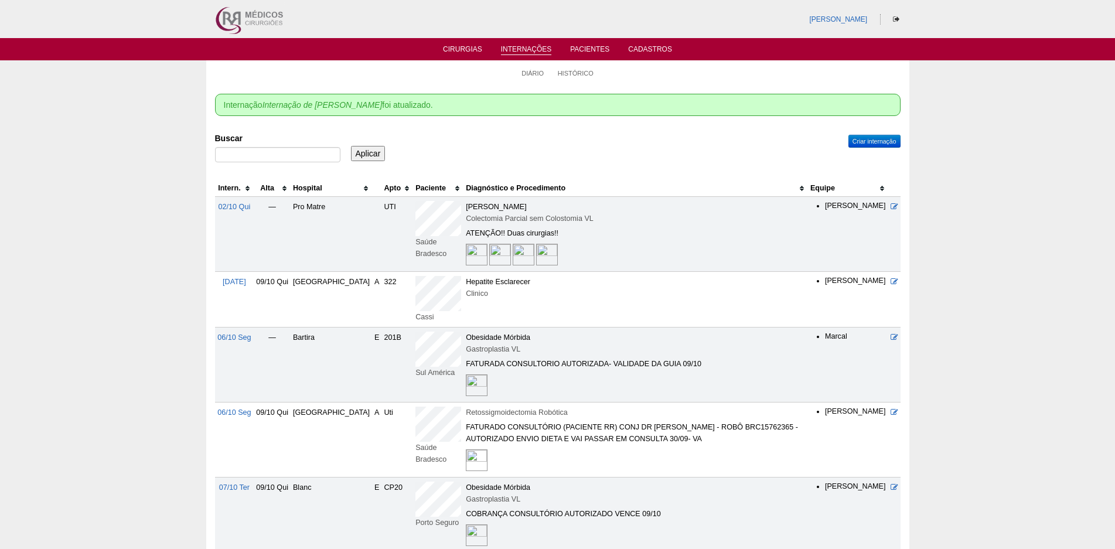
click at [331, 189] on th "Hospital" at bounding box center [331, 188] width 81 height 17
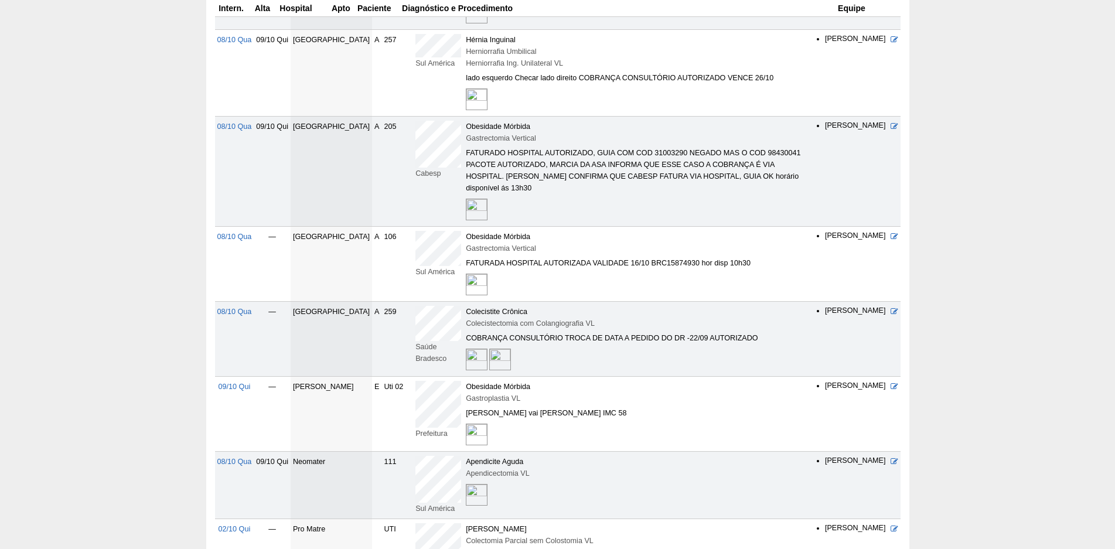
scroll to position [703, 0]
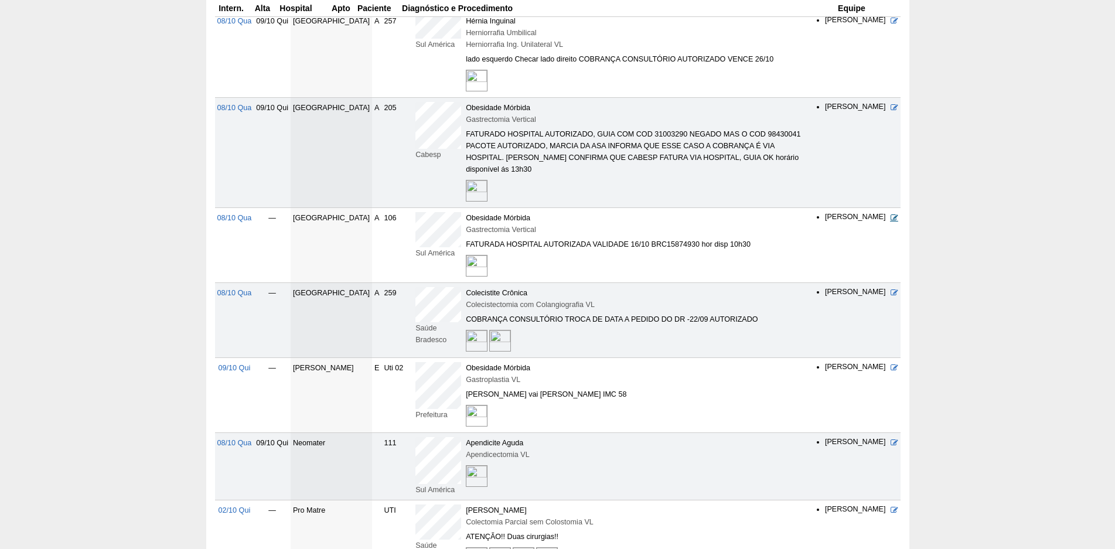
click at [893, 214] on icon at bounding box center [895, 218] width 8 height 8
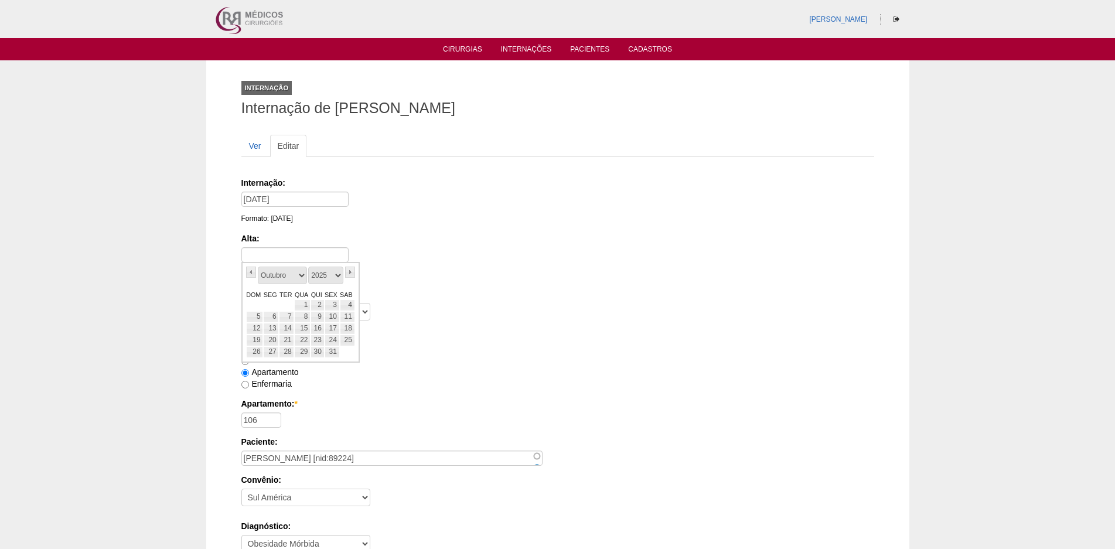
type input "09/10/2025"
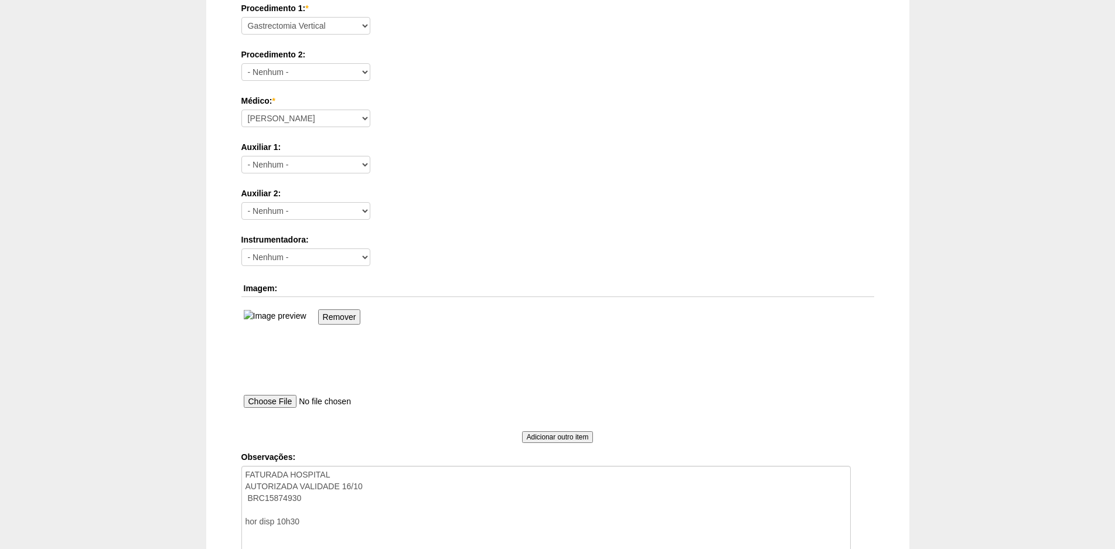
scroll to position [728, 0]
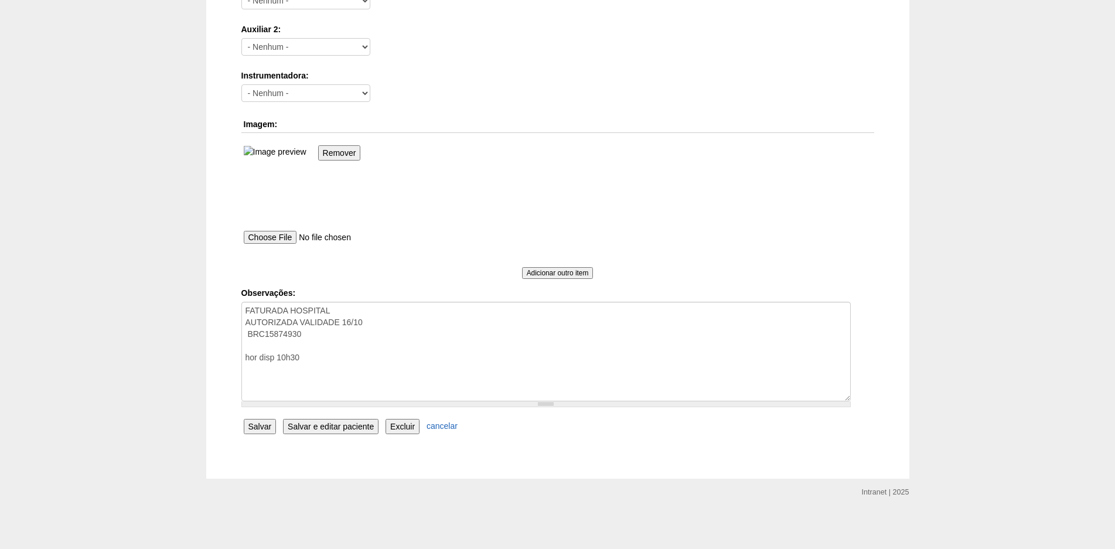
click at [246, 423] on input "Salvar" at bounding box center [260, 426] width 33 height 15
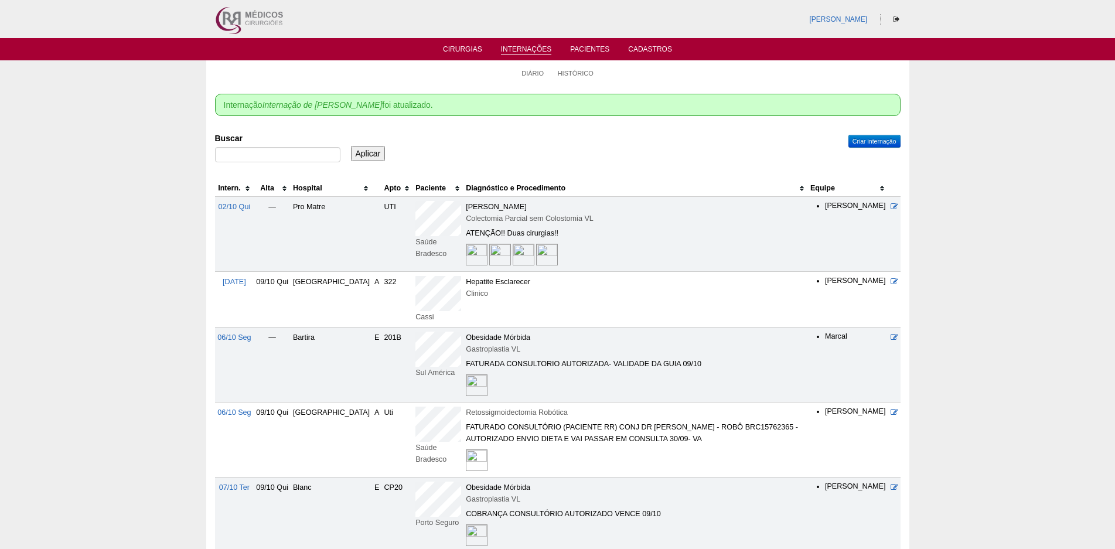
click at [330, 192] on th "Hospital" at bounding box center [331, 188] width 81 height 17
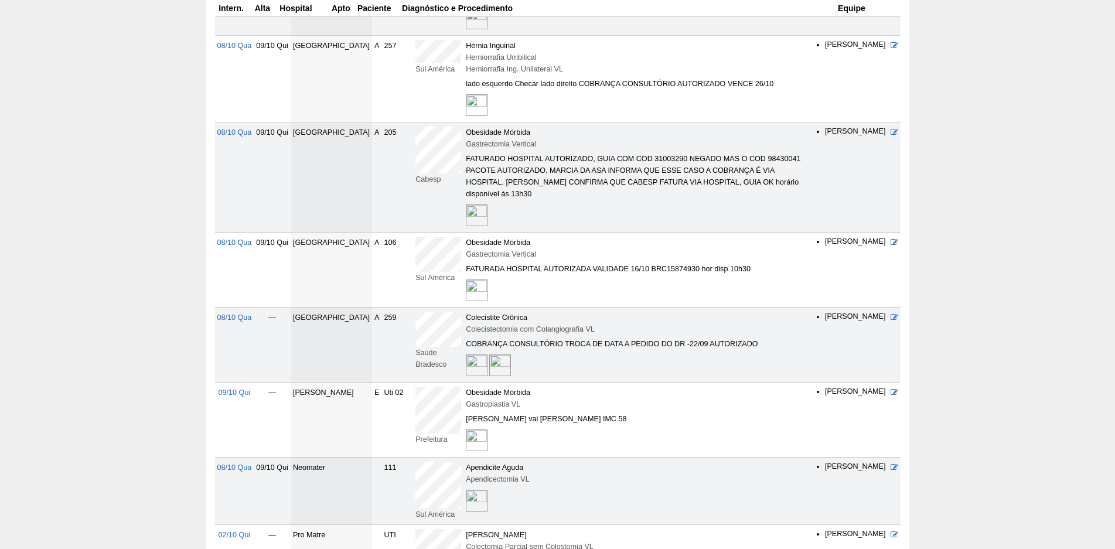
scroll to position [703, 0]
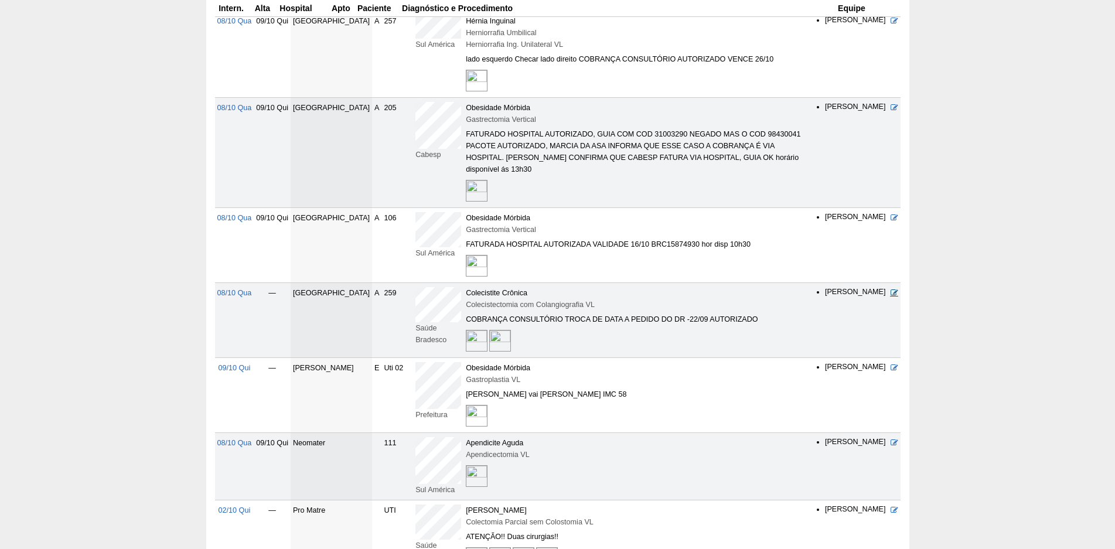
click at [891, 289] on icon at bounding box center [895, 293] width 8 height 8
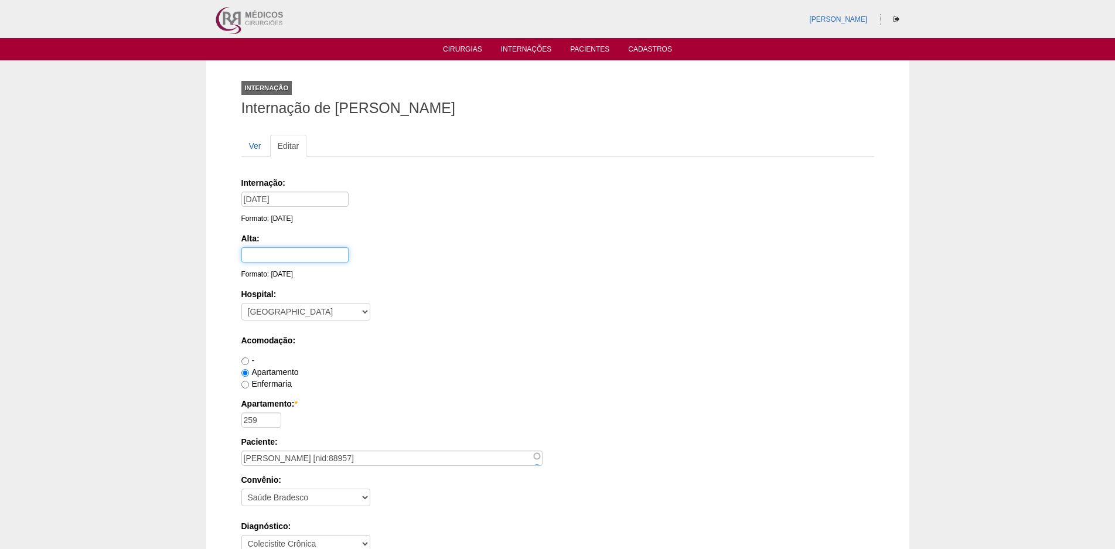
click at [257, 250] on input "text" at bounding box center [294, 254] width 107 height 15
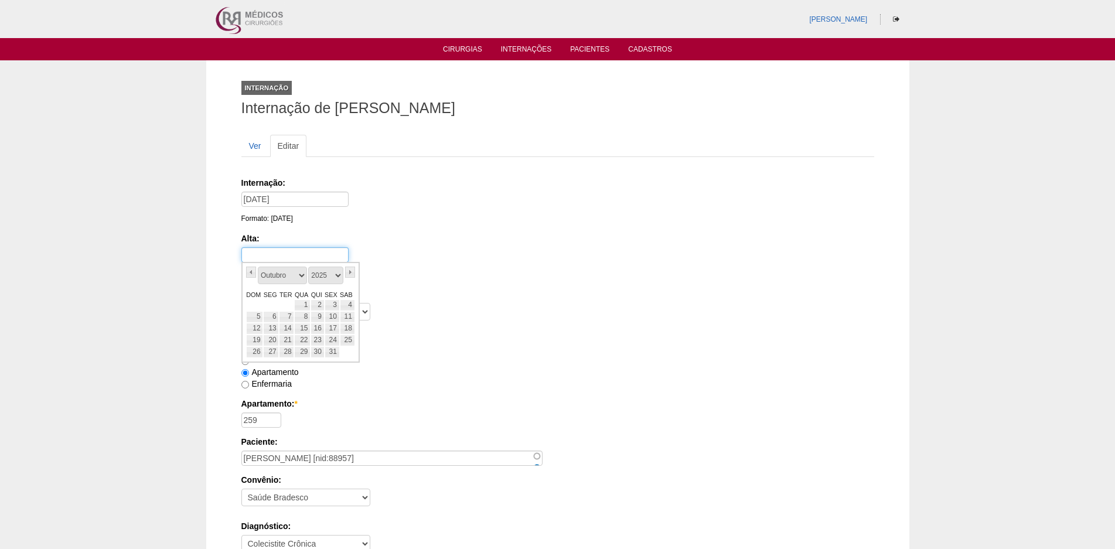
type input "09/10/2025"
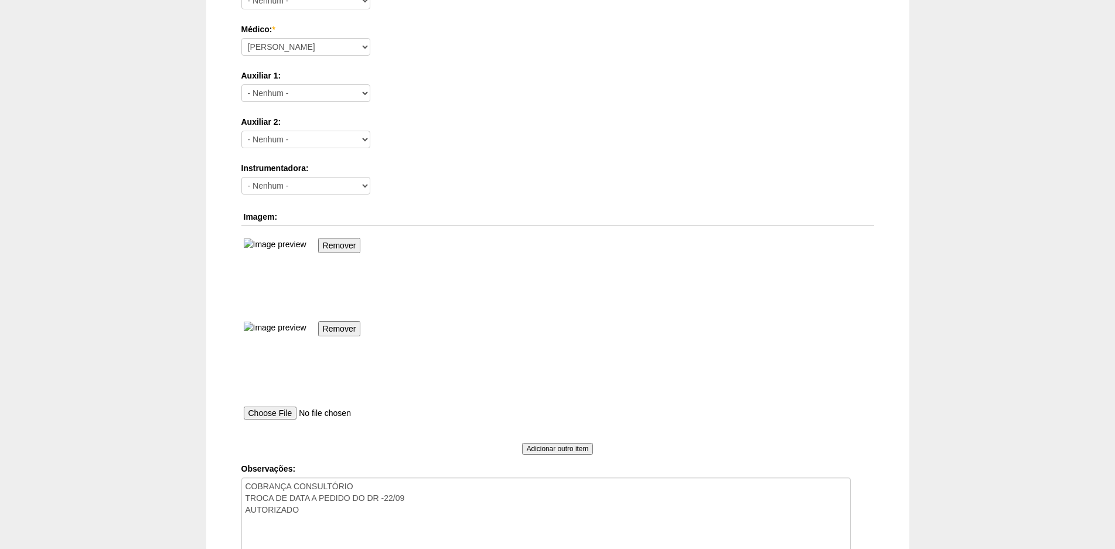
scroll to position [812, 0]
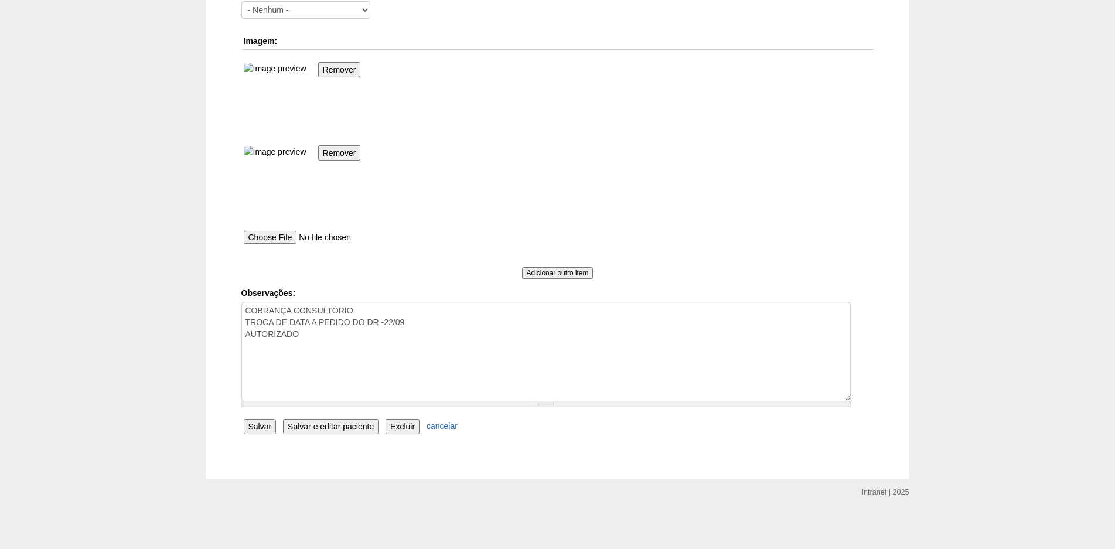
click at [258, 430] on input "Salvar" at bounding box center [260, 426] width 33 height 15
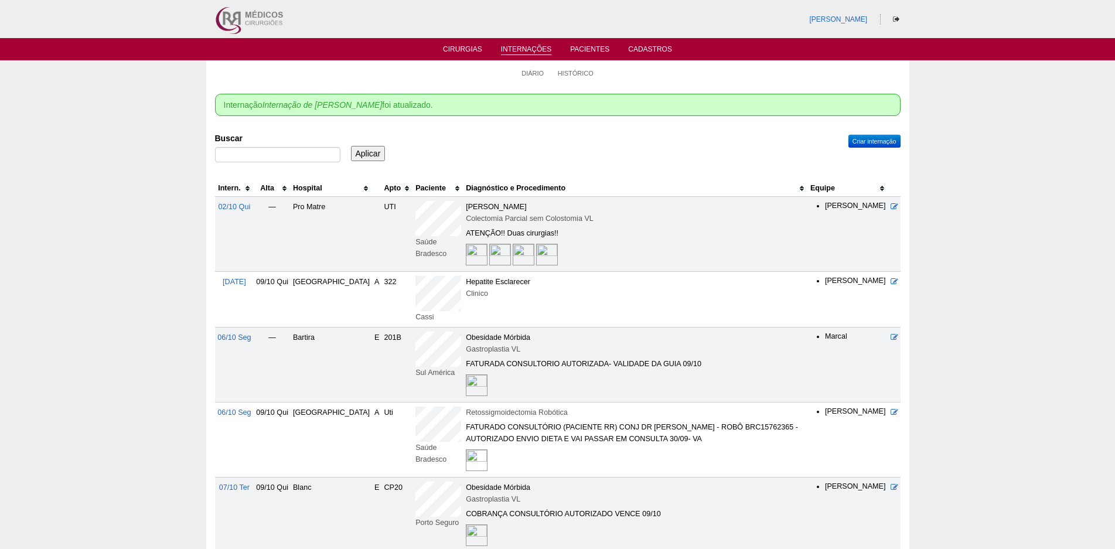
click at [327, 188] on th "Hospital" at bounding box center [331, 188] width 81 height 17
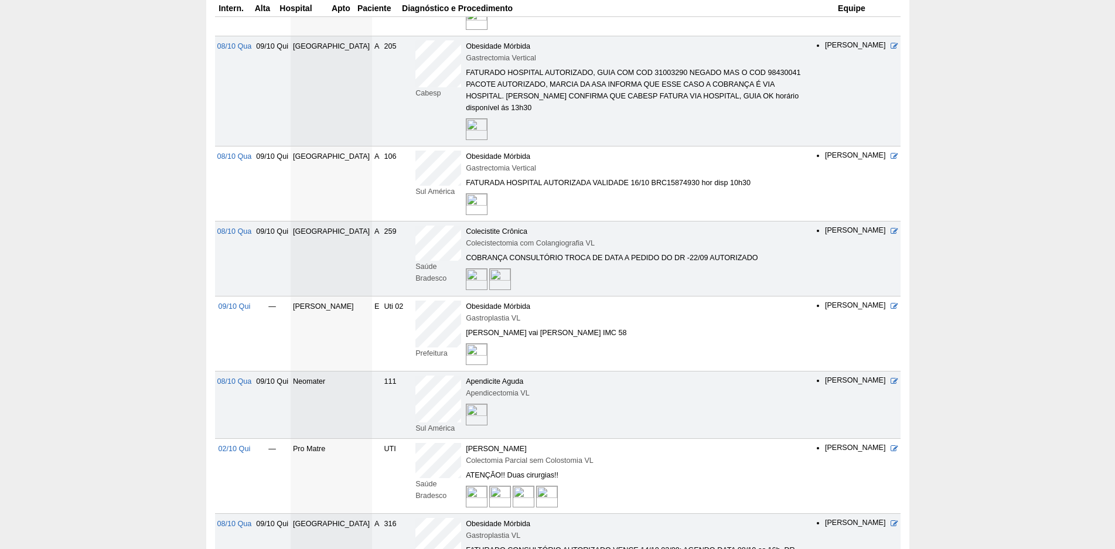
scroll to position [820, 0]
